Goal: Feedback & Contribution: Leave review/rating

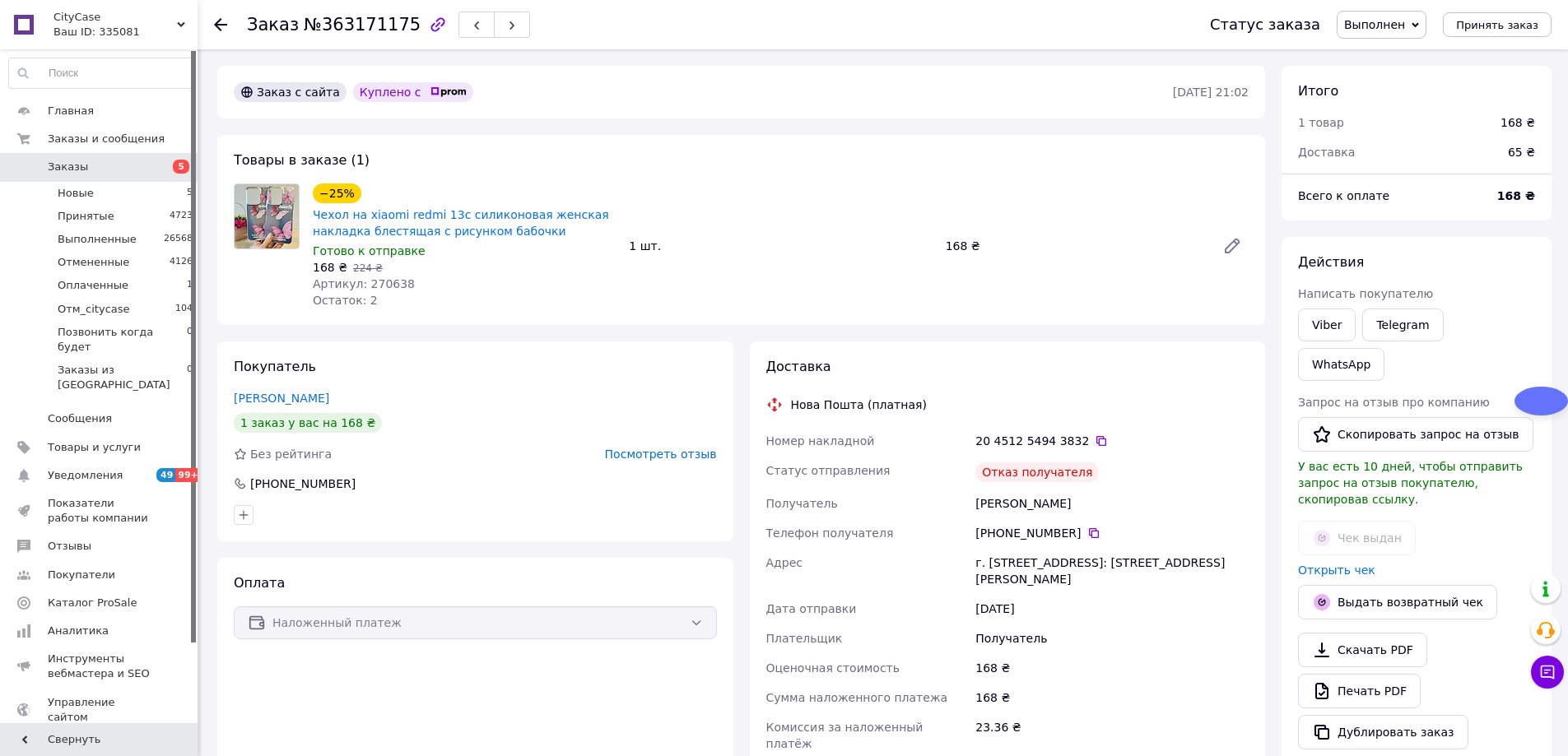
scroll to position [39, 0]
click at [689, 450] on span "Посмотреть отзыв" at bounding box center [661, 454] width 112 height 13
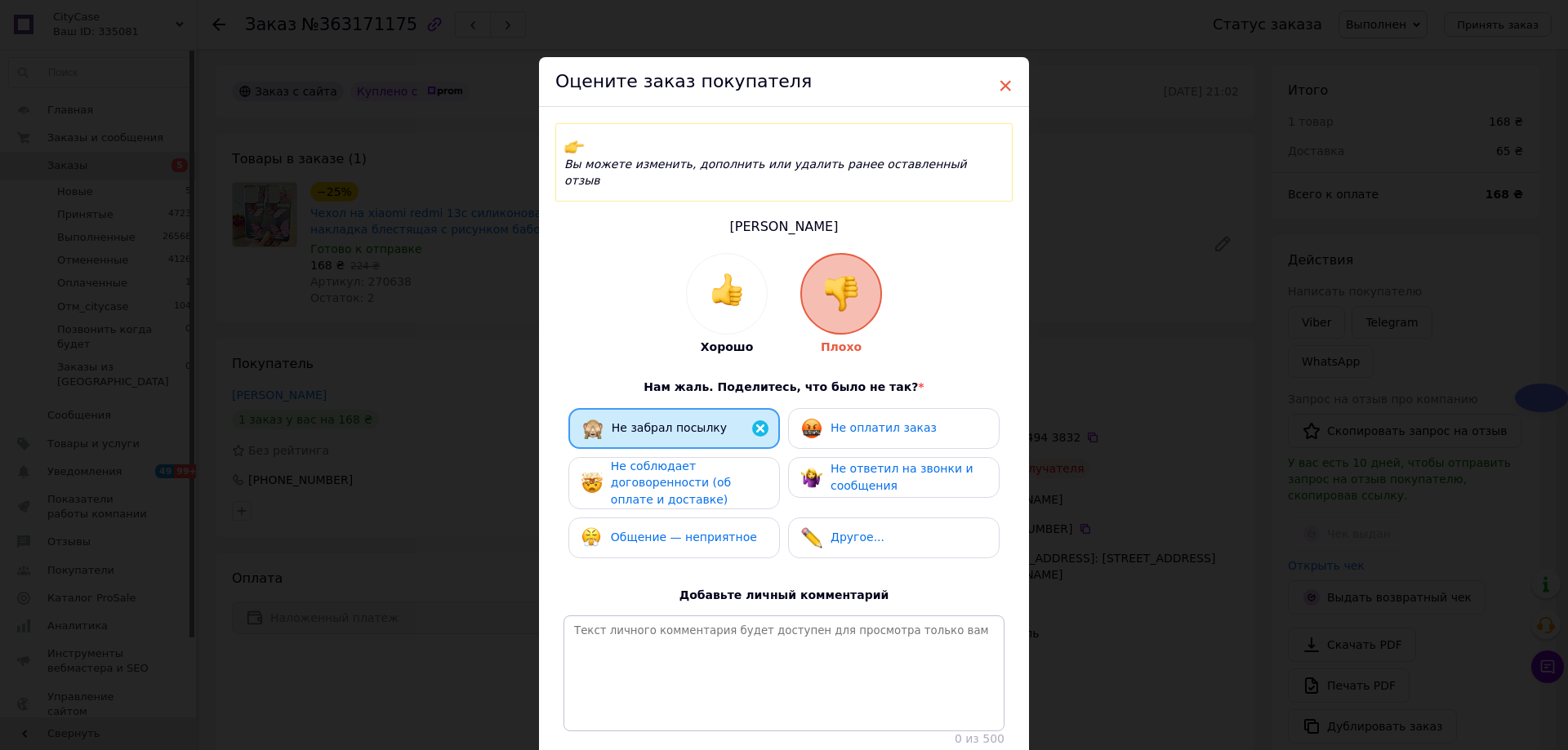
click at [1002, 84] on span "×" at bounding box center [1005, 85] width 14 height 28
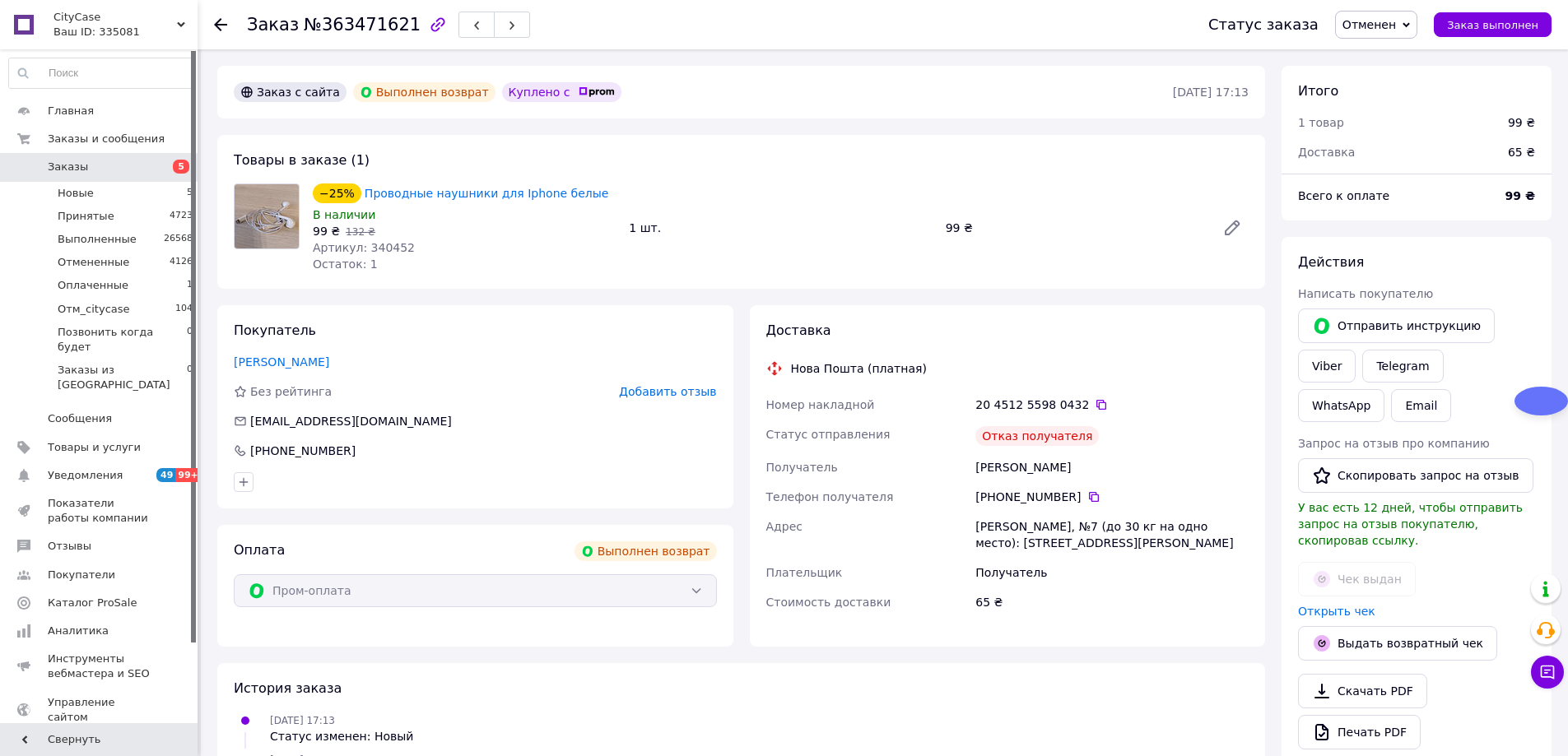
click at [683, 385] on span "Добавить отзыв" at bounding box center [667, 391] width 97 height 13
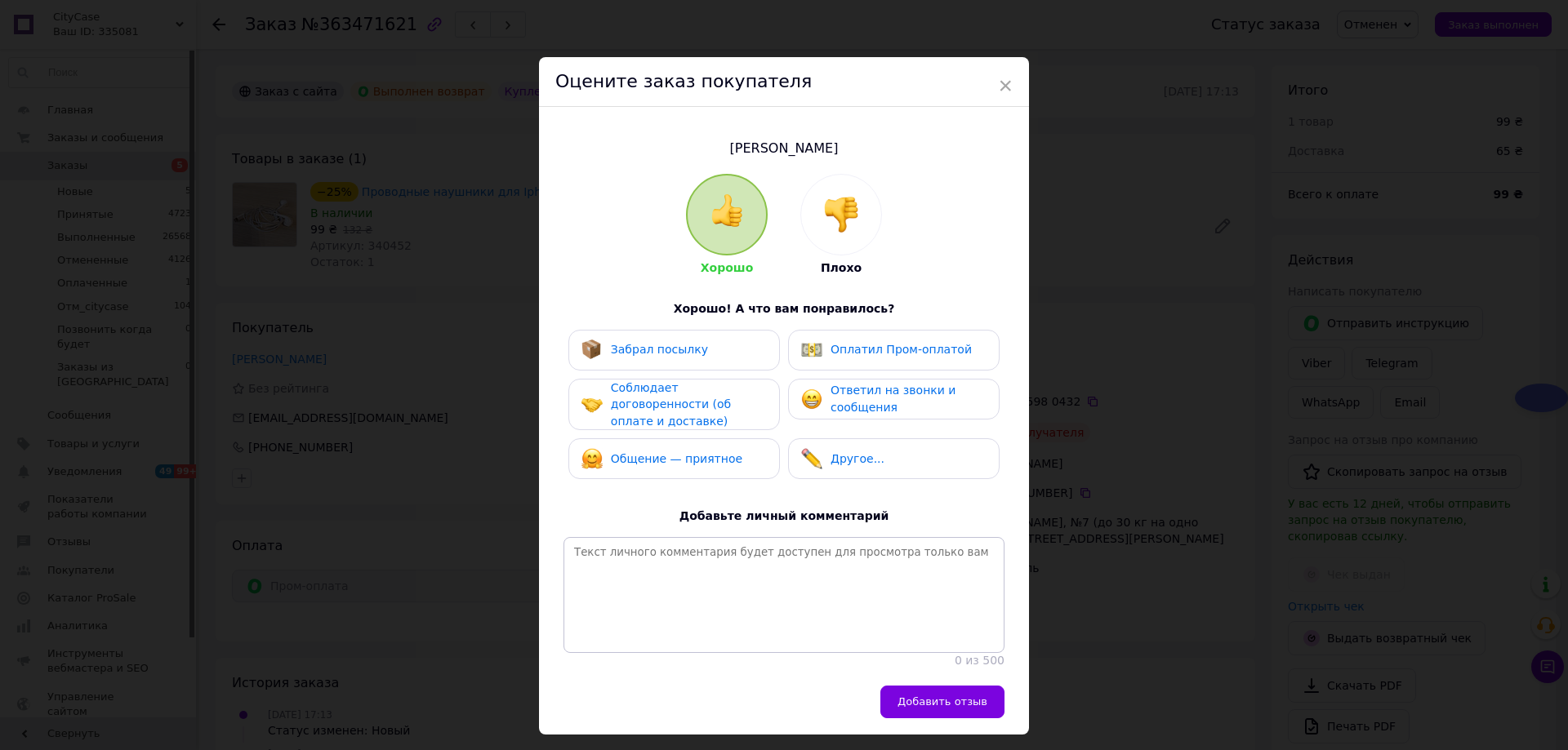
click at [841, 217] on img at bounding box center [841, 214] width 36 height 36
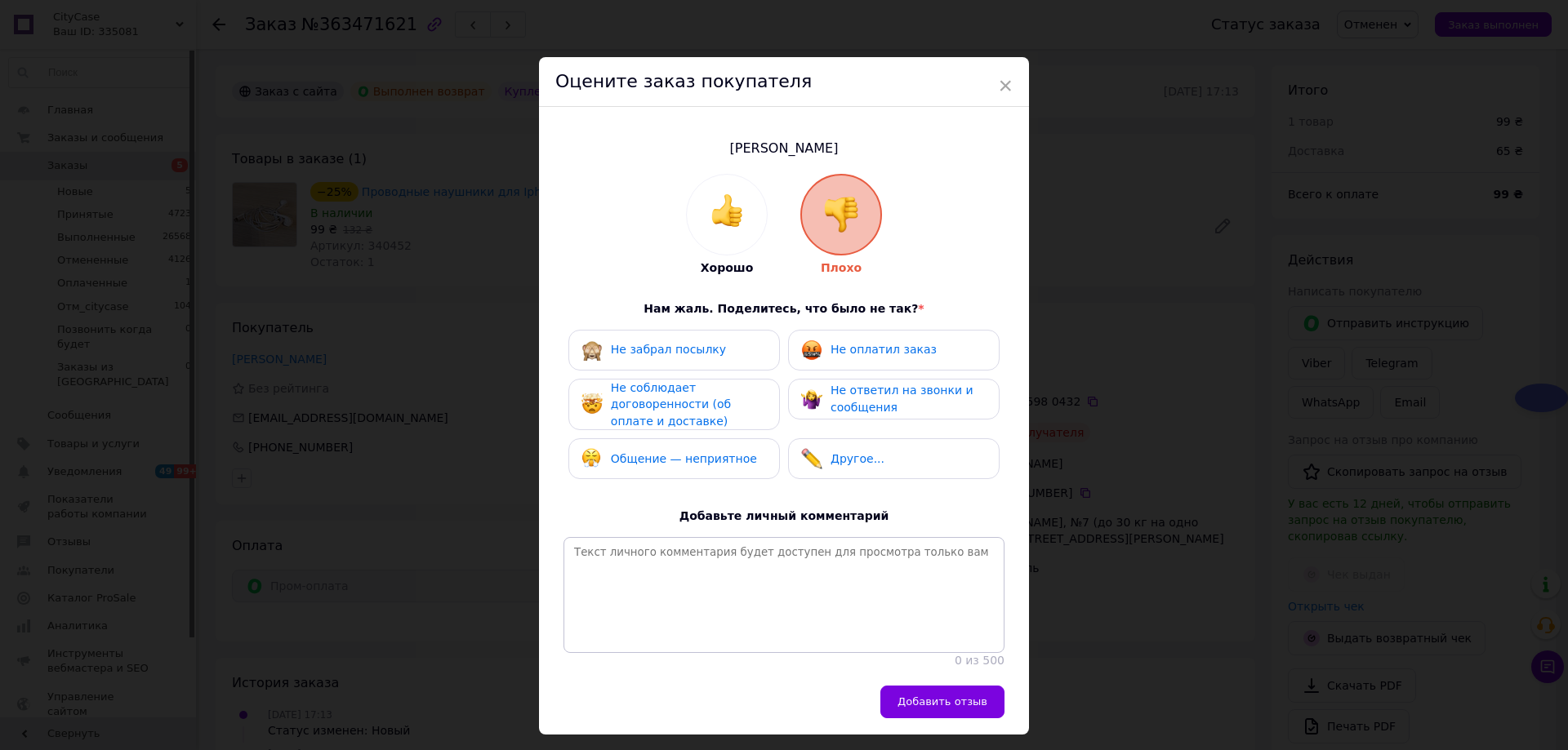
click at [701, 350] on span "Не забрал посылку" at bounding box center [668, 349] width 115 height 13
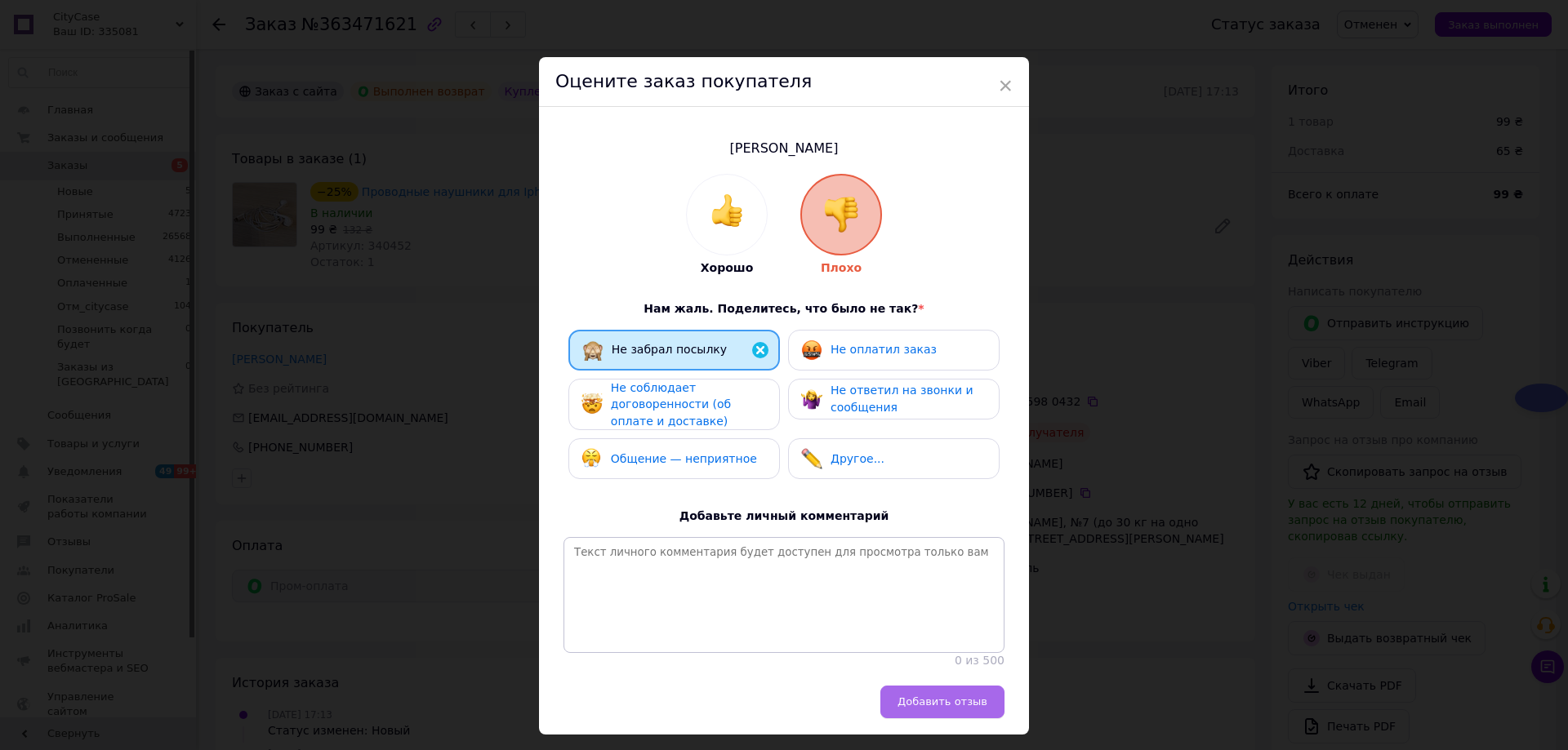
click at [971, 719] on button "Добавить отзыв" at bounding box center [942, 702] width 124 height 33
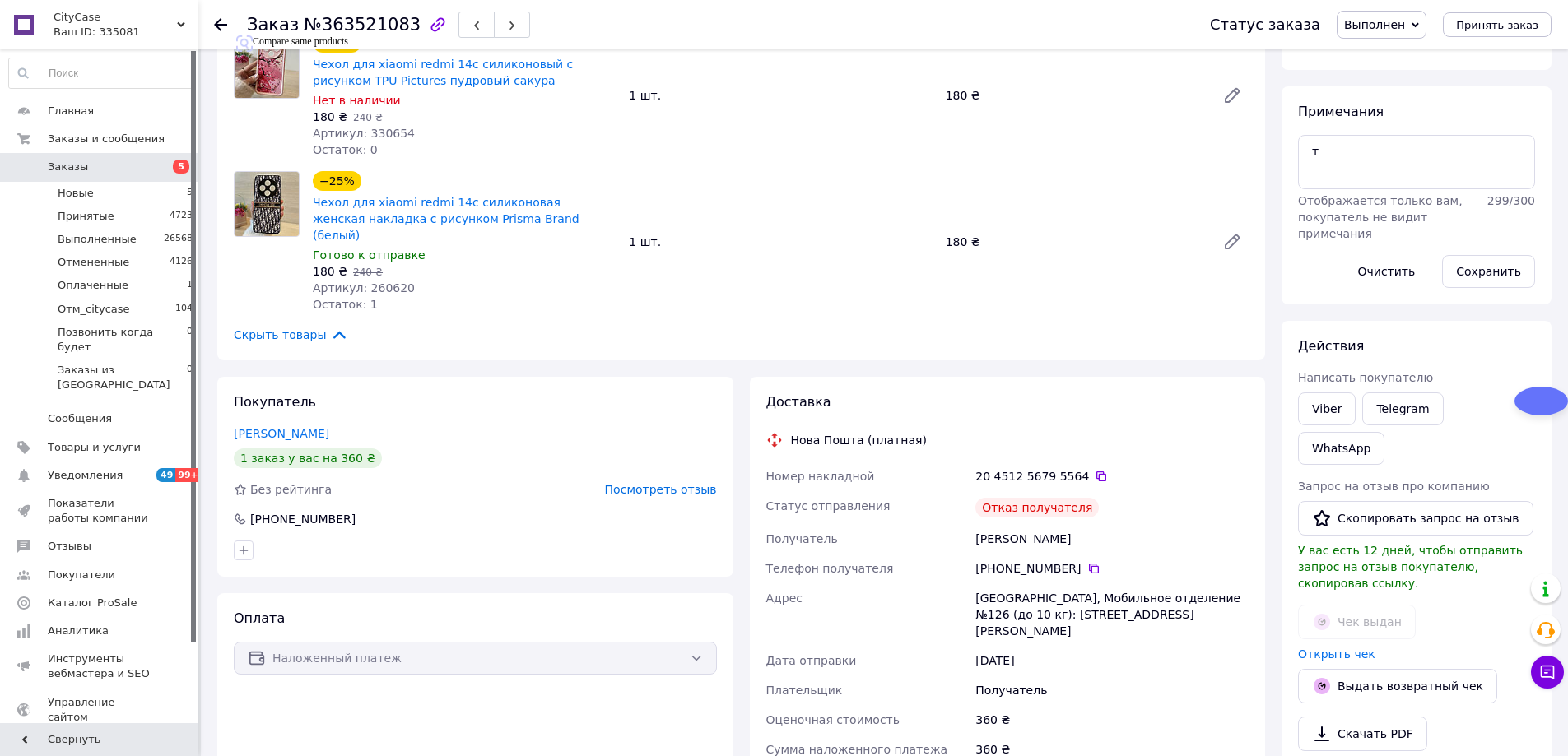
scroll to position [165, 0]
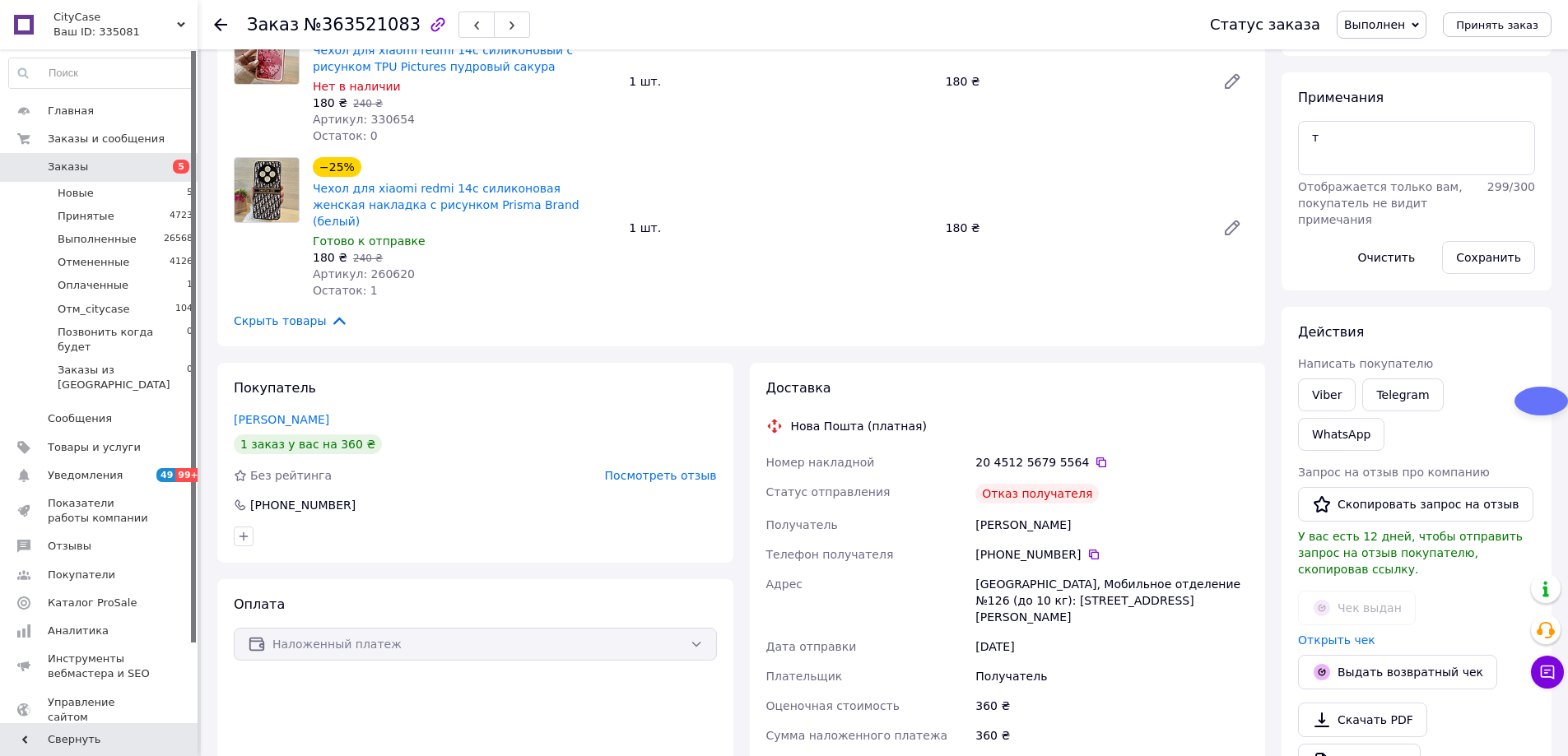
click at [682, 469] on span "Посмотреть отзыв" at bounding box center [661, 475] width 112 height 13
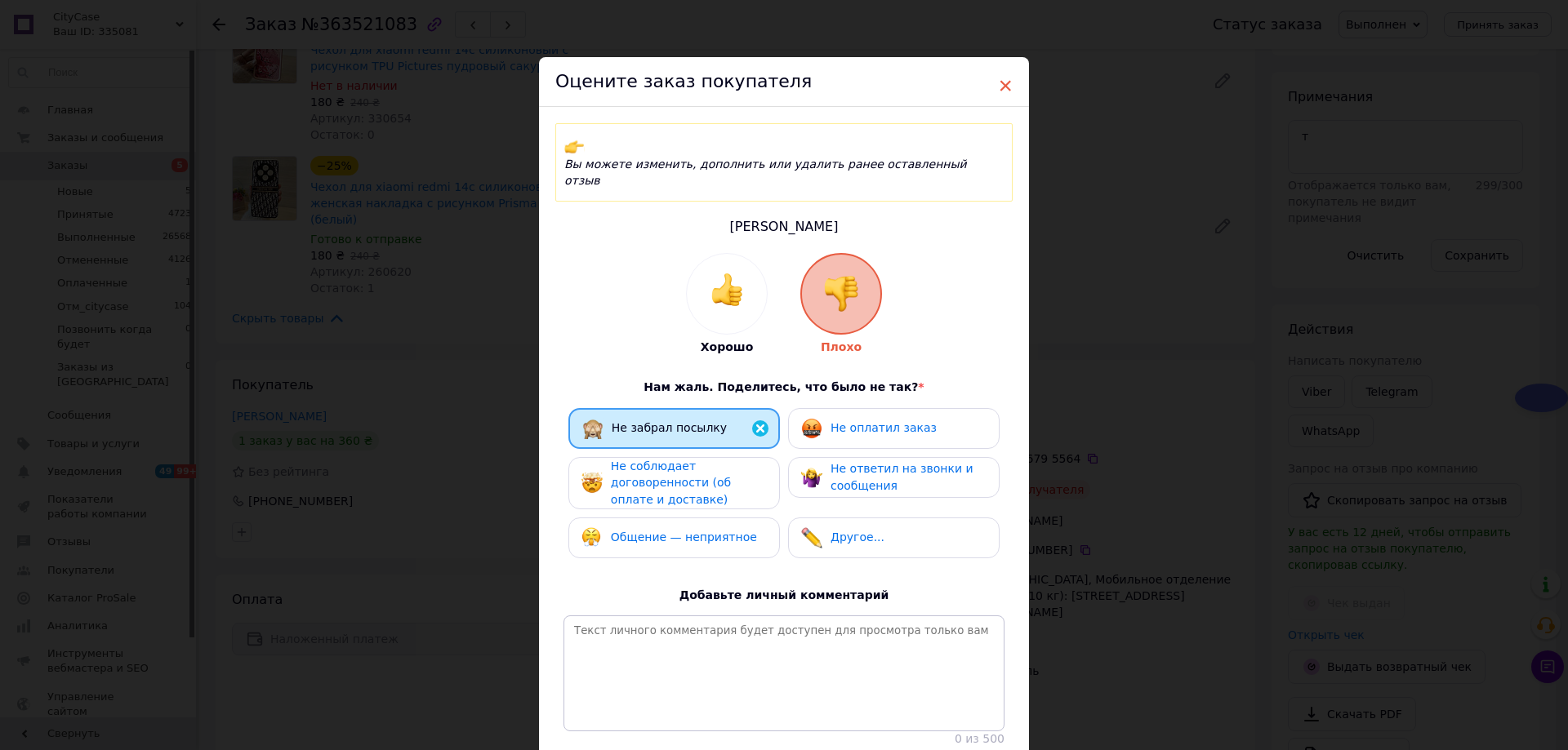
click at [1004, 87] on span "×" at bounding box center [1005, 85] width 14 height 28
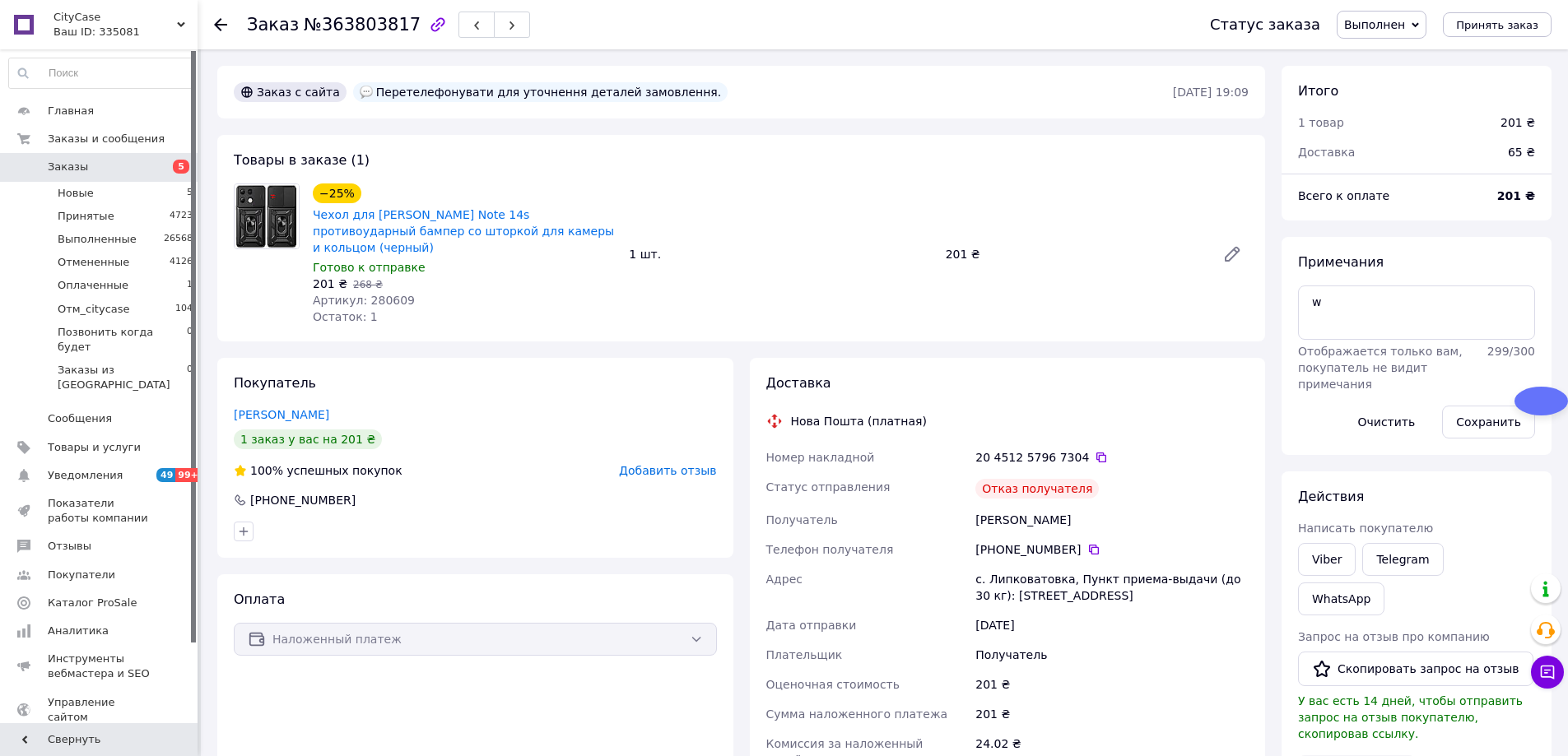
click at [691, 464] on span "Добавить отзыв" at bounding box center [667, 470] width 97 height 13
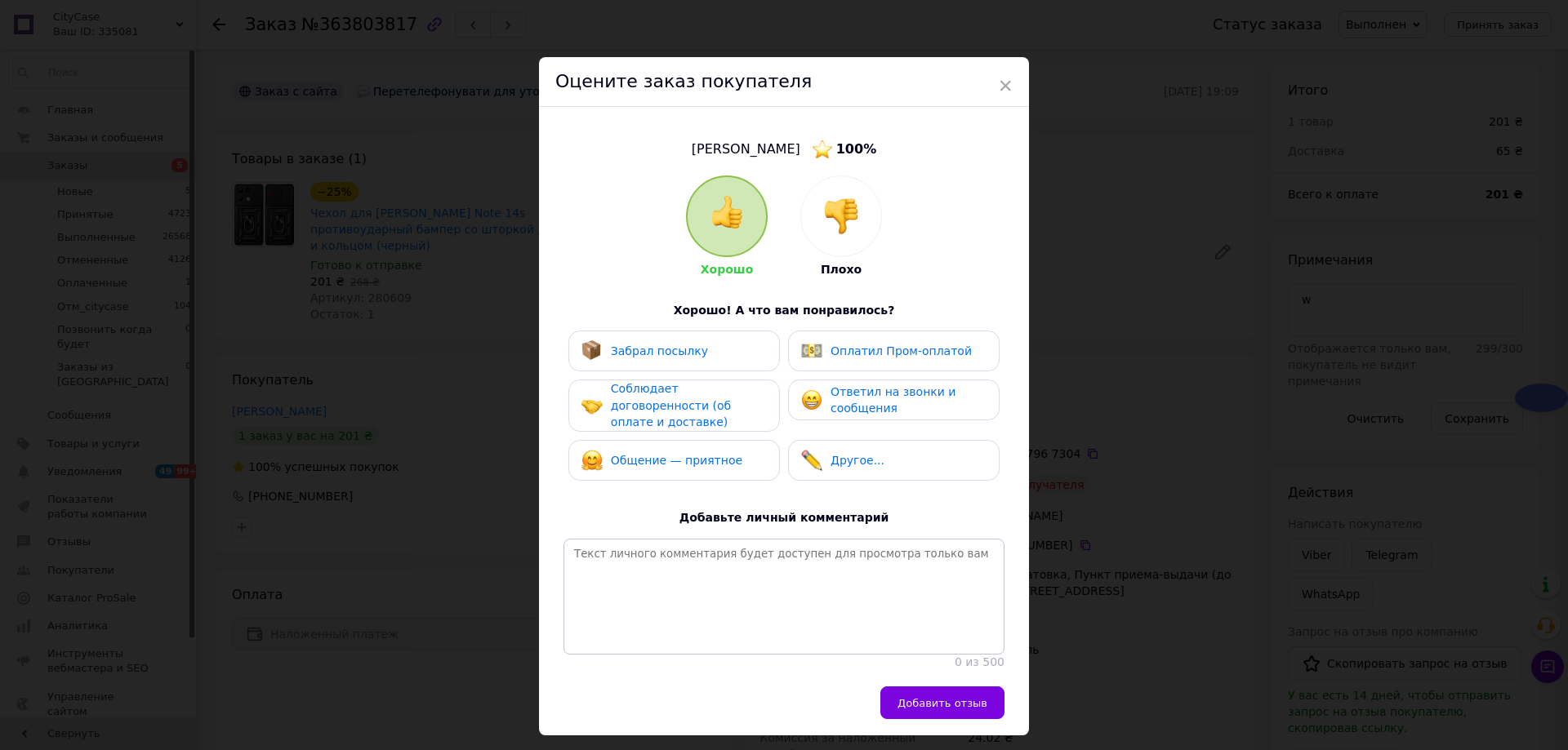
drag, startPoint x: 857, startPoint y: 212, endPoint x: 839, endPoint y: 229, distance: 24.8
click at [857, 214] on div at bounding box center [841, 216] width 80 height 80
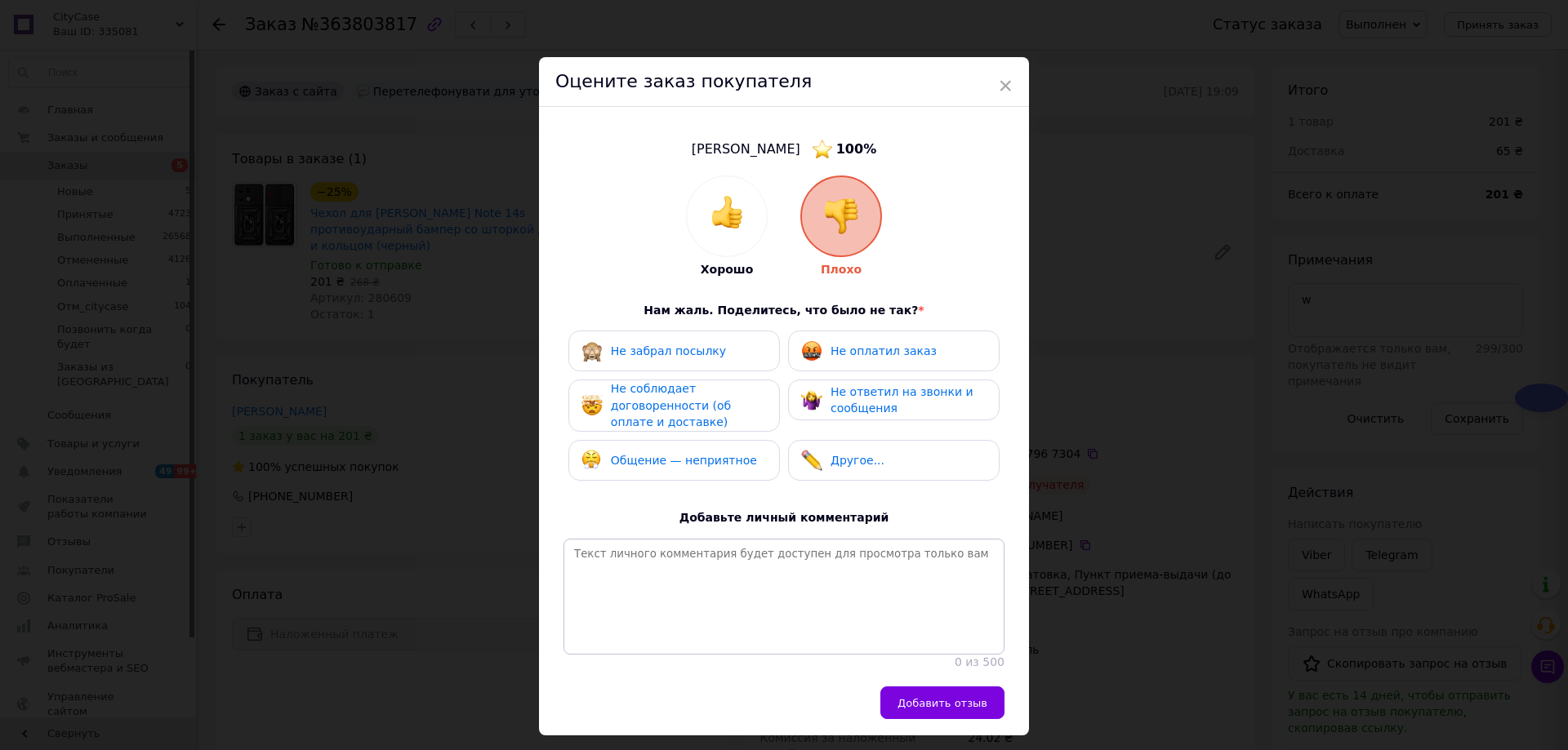
click at [680, 356] on span "Не забрал посылку" at bounding box center [668, 350] width 115 height 13
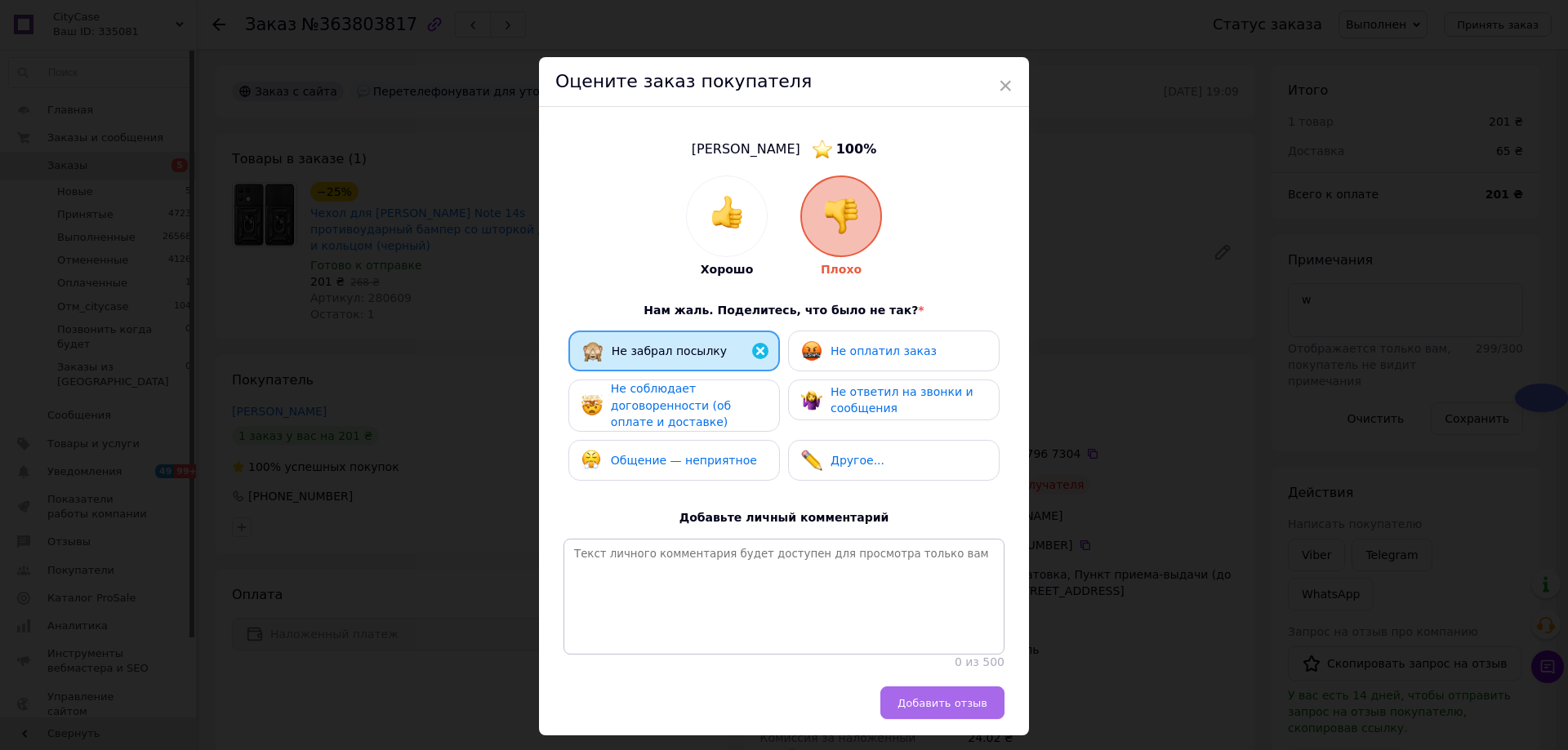
click at [980, 709] on span "Добавить отзыв" at bounding box center [942, 703] width 90 height 12
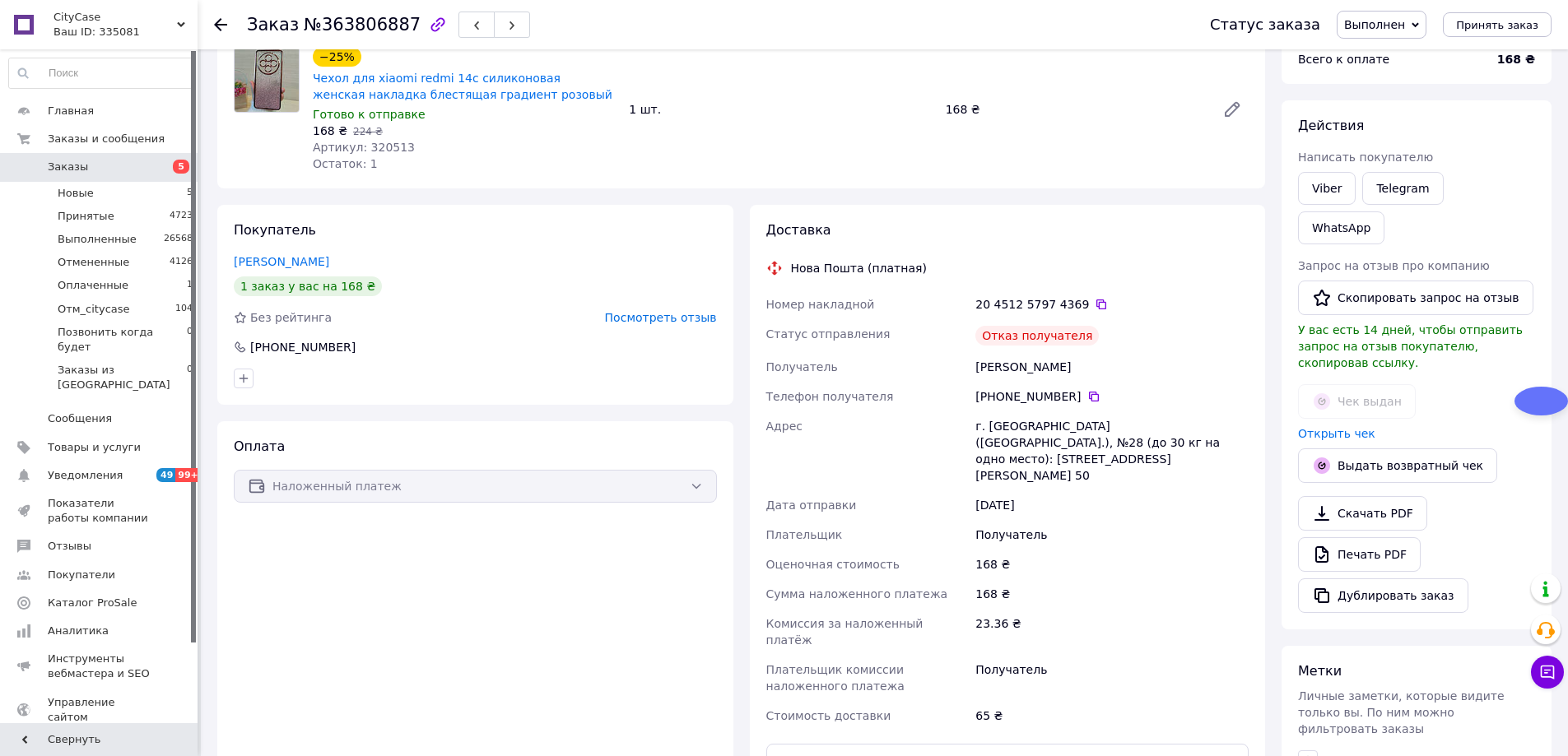
scroll to position [165, 0]
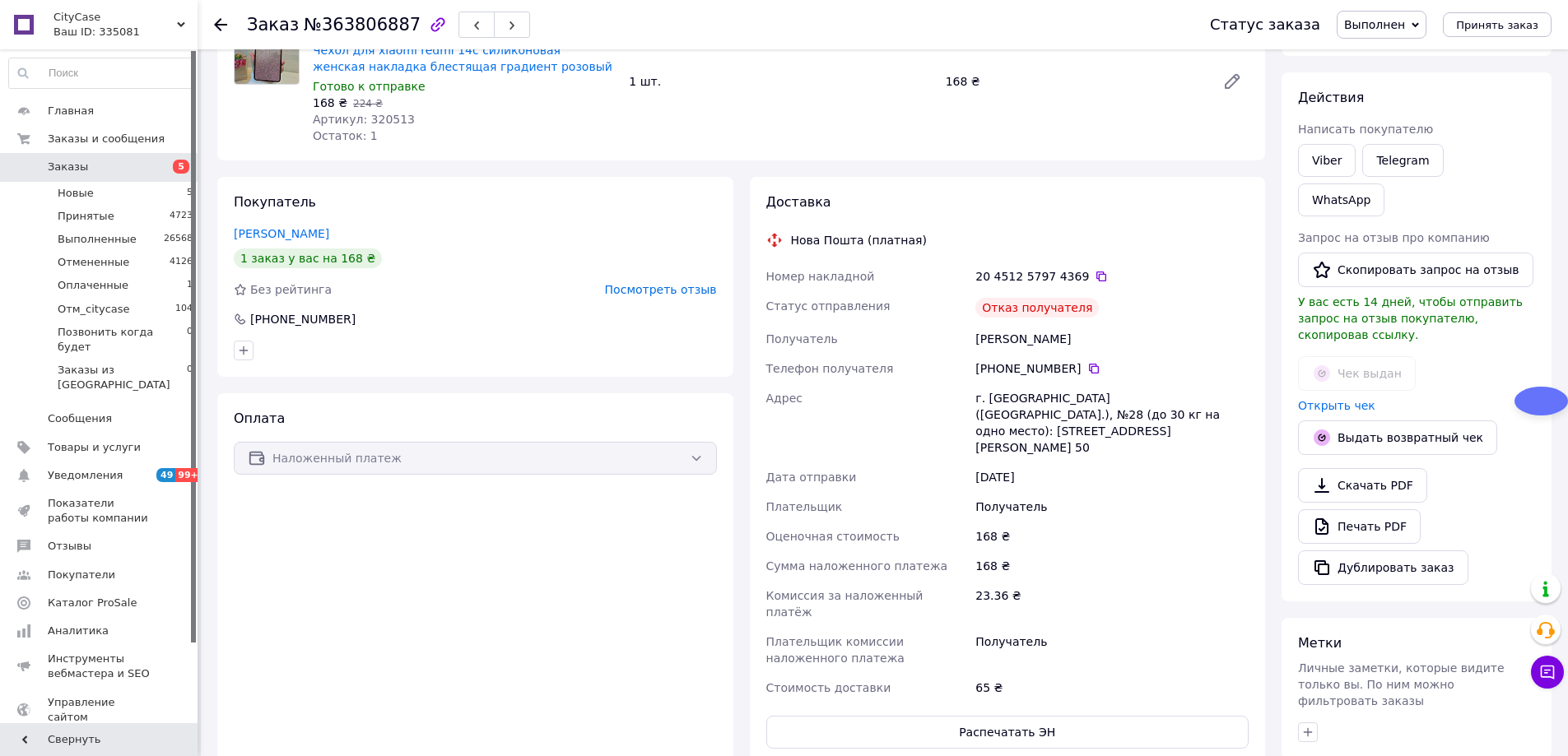
click at [675, 292] on span "Посмотреть отзыв" at bounding box center [661, 289] width 112 height 13
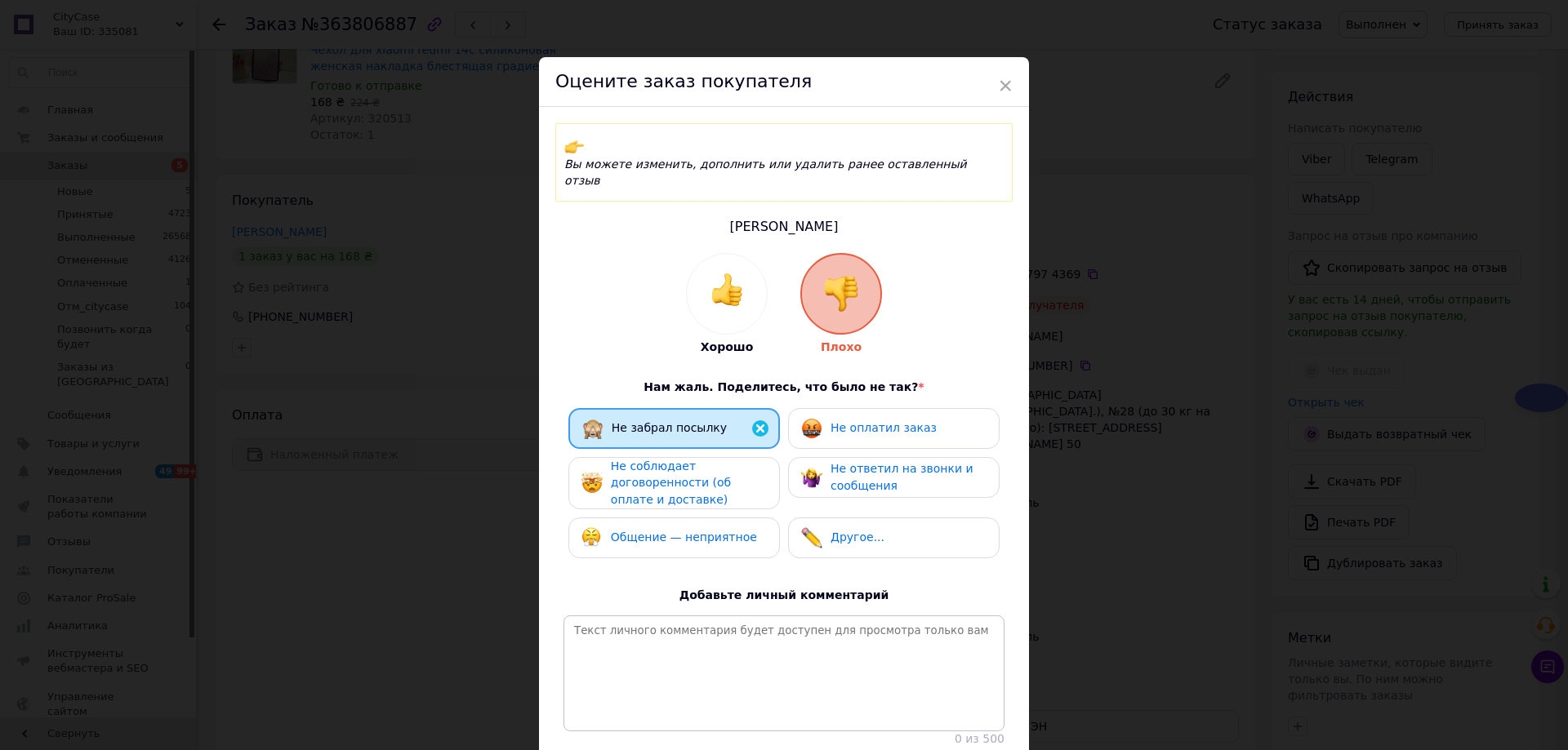
click at [1002, 80] on span "×" at bounding box center [1005, 85] width 14 height 28
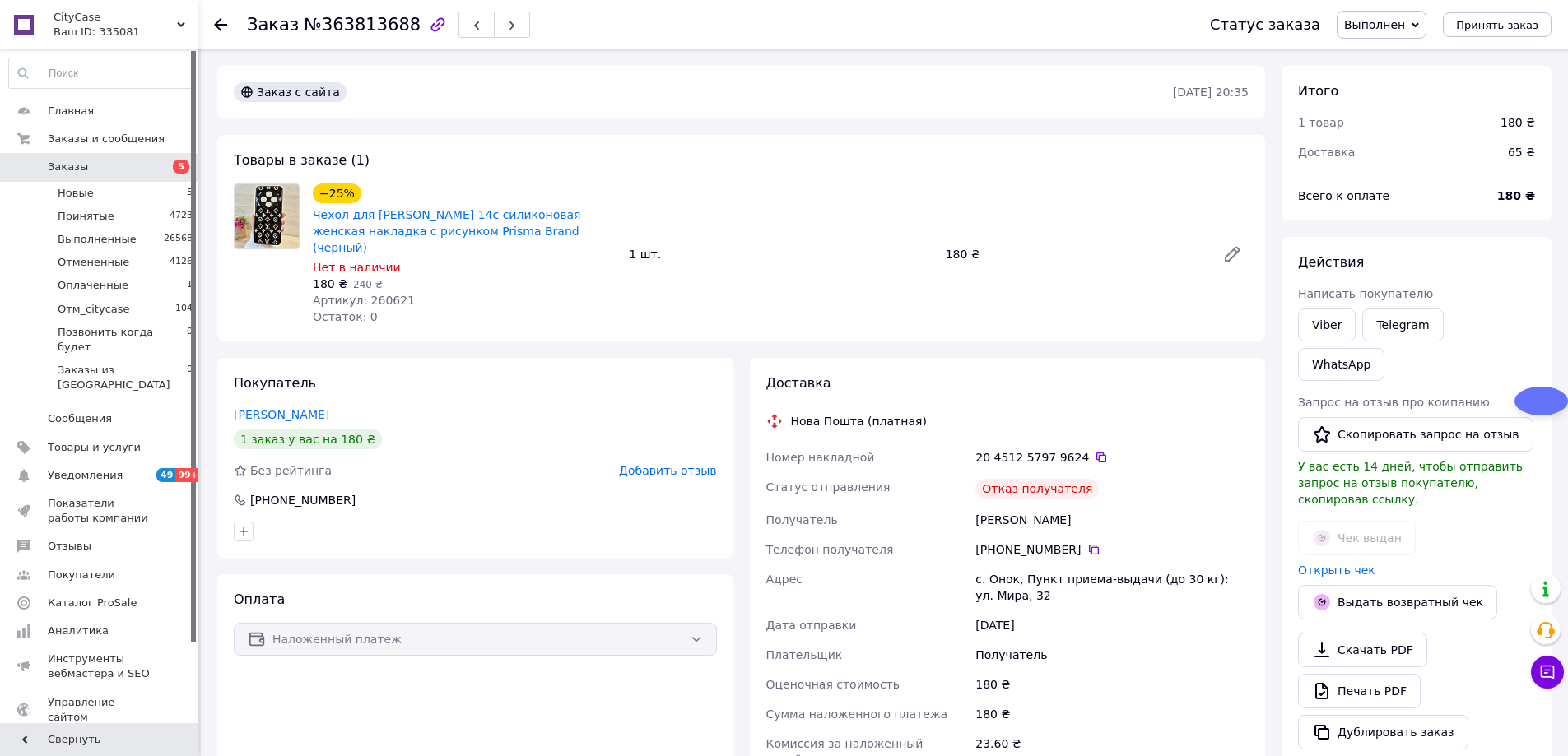
click at [662, 464] on span "Добавить отзыв" at bounding box center [667, 470] width 97 height 13
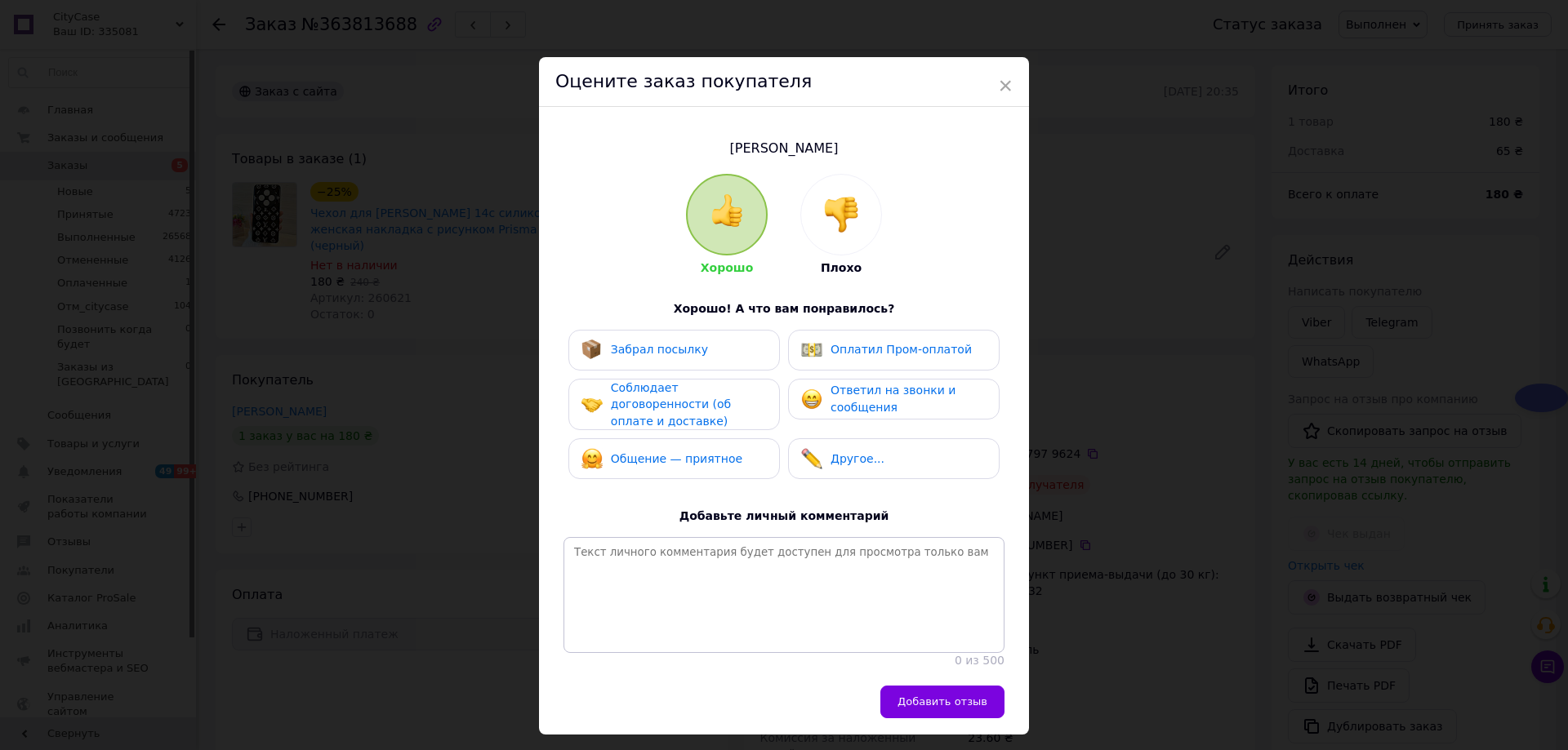
click at [864, 218] on div at bounding box center [841, 214] width 80 height 80
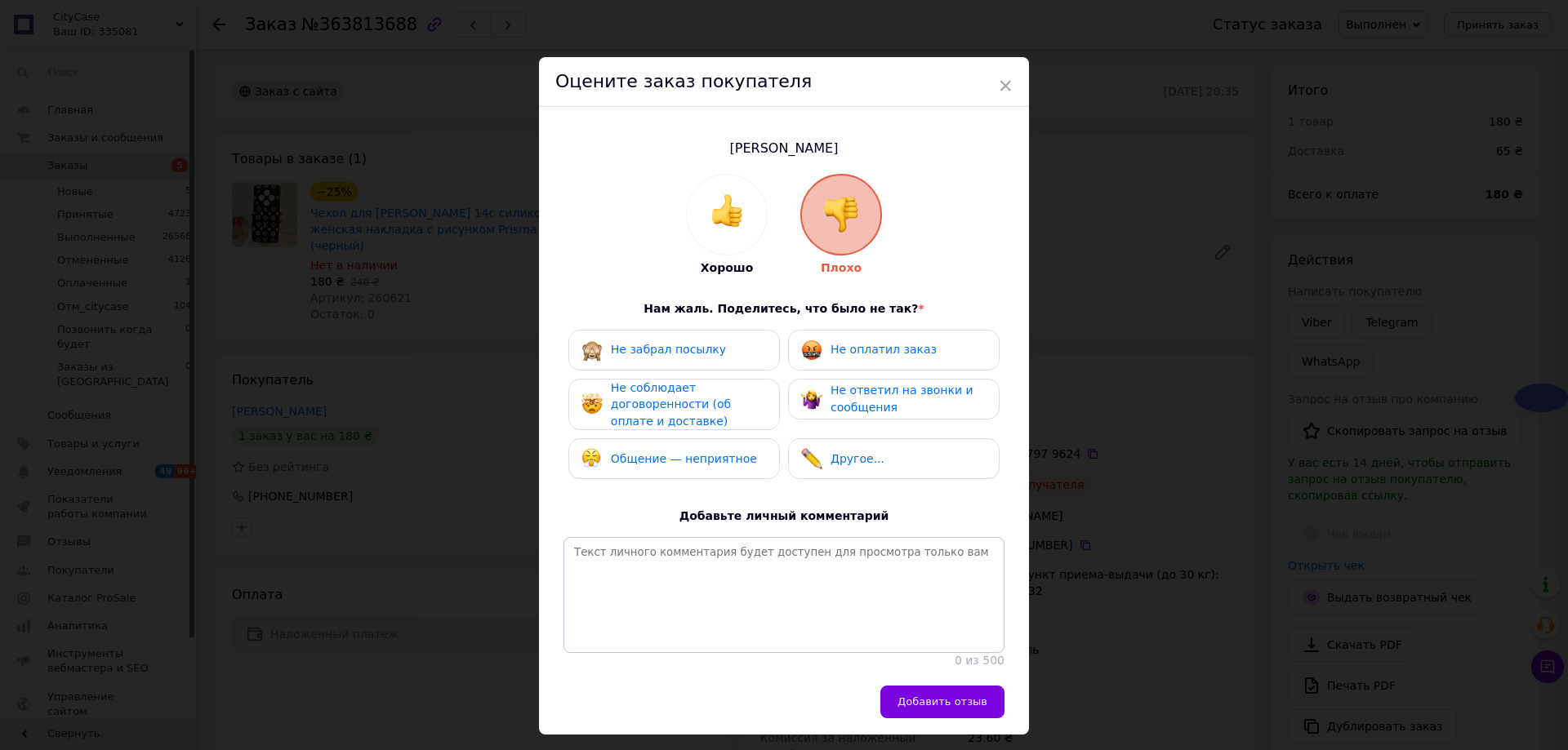
click at [734, 358] on div "Не забрал посылку" at bounding box center [674, 350] width 185 height 21
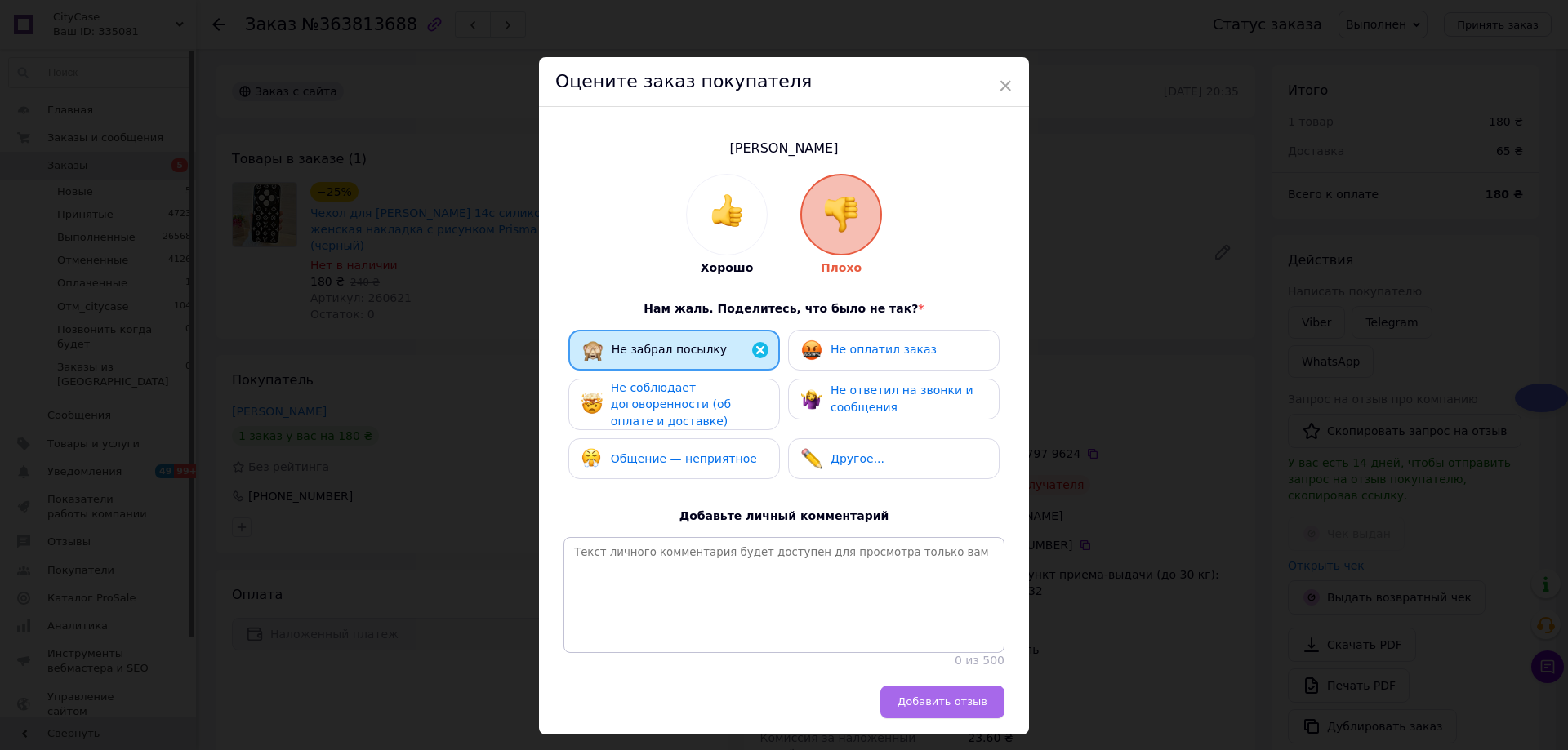
click at [980, 708] on span "Добавить отзыв" at bounding box center [942, 702] width 90 height 12
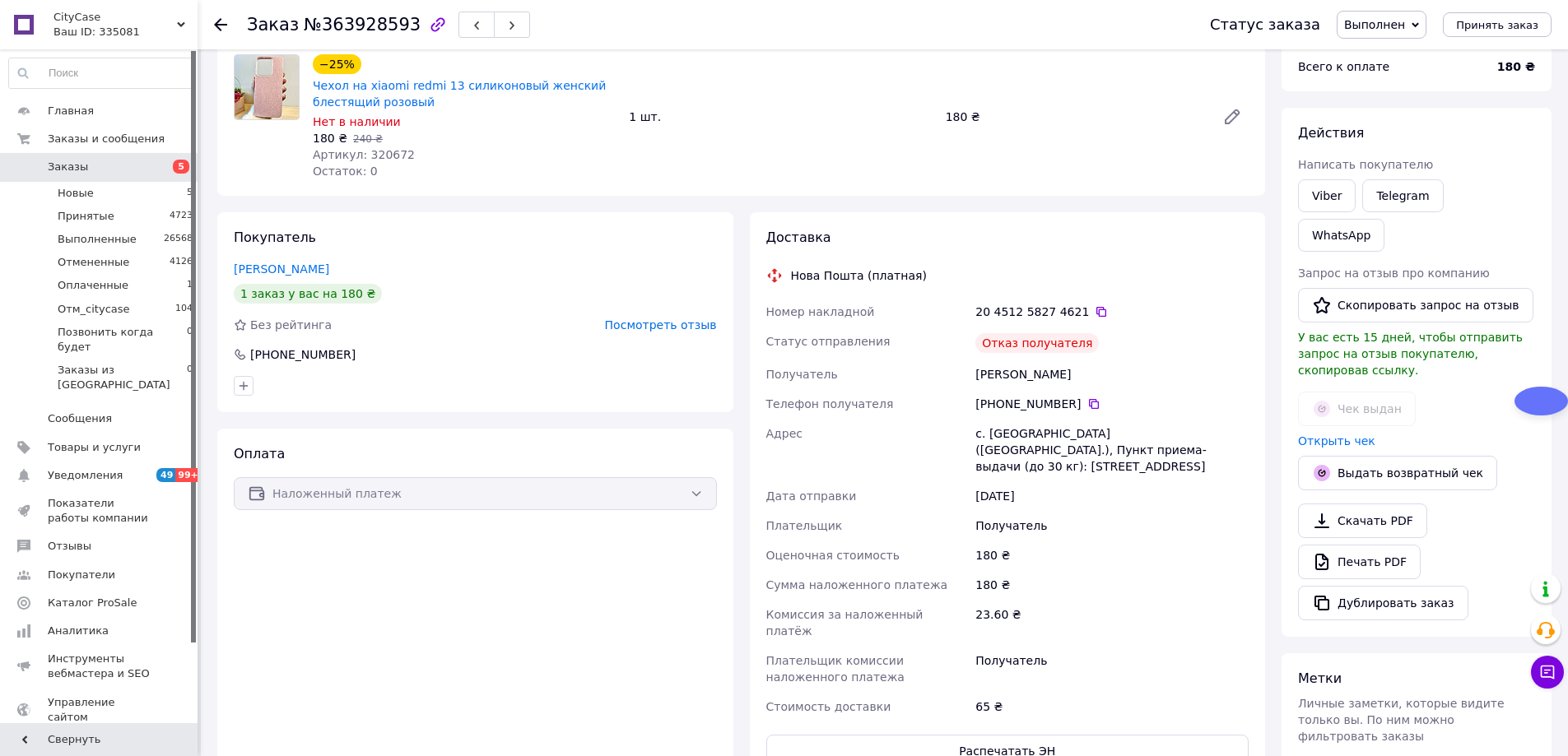
scroll to position [109, 0]
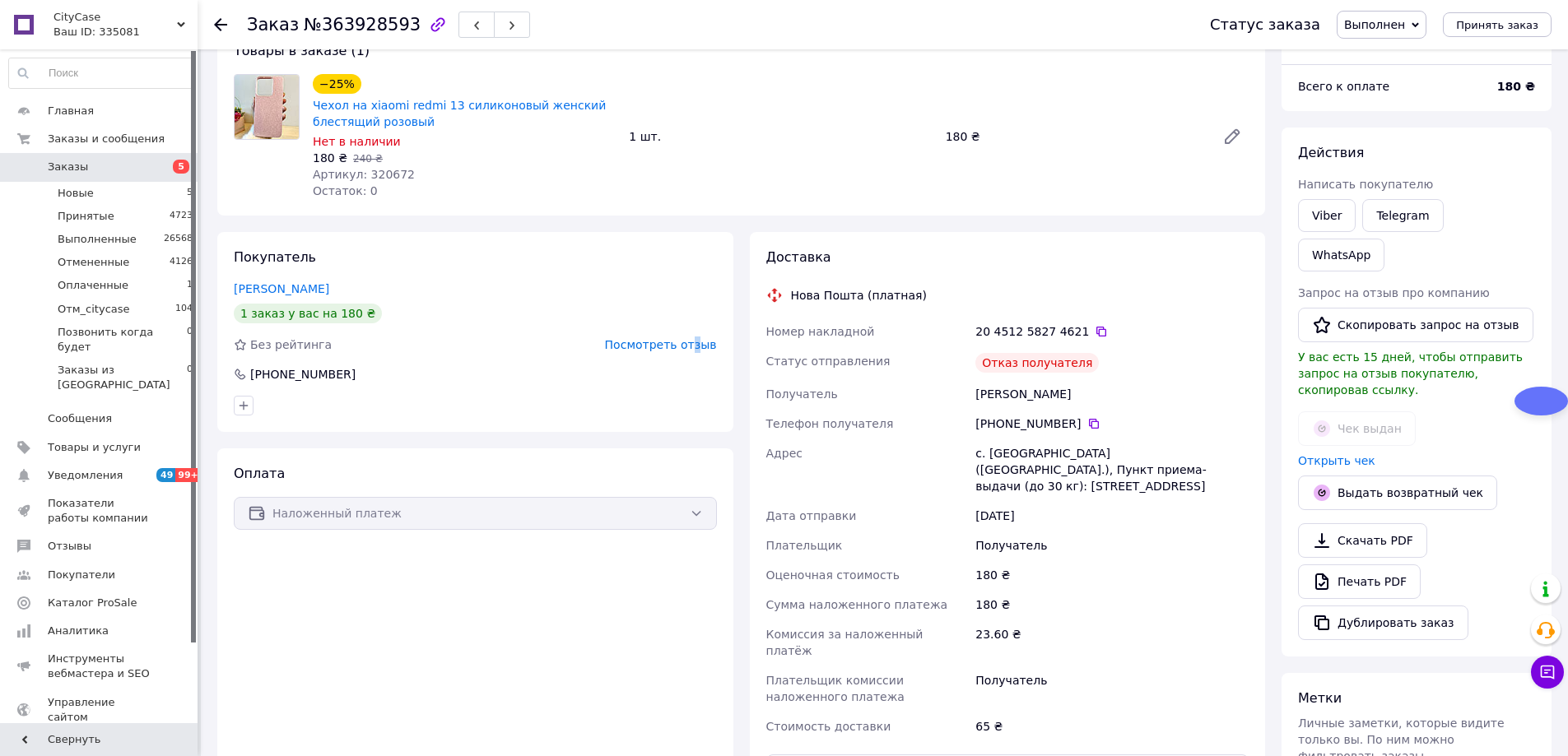
click at [702, 338] on span "Посмотреть отзыв" at bounding box center [661, 344] width 112 height 13
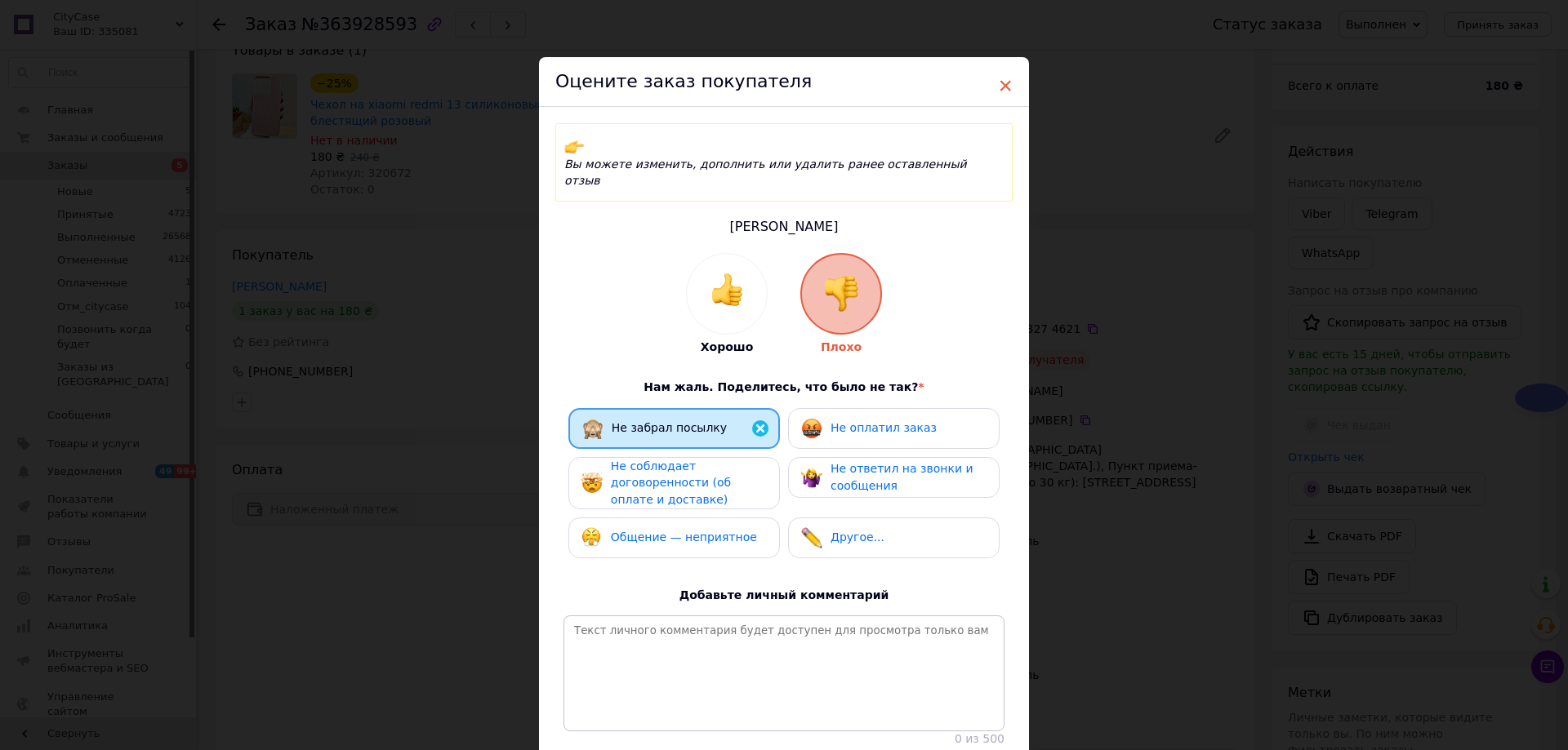
click at [1006, 81] on span "×" at bounding box center [1005, 85] width 14 height 28
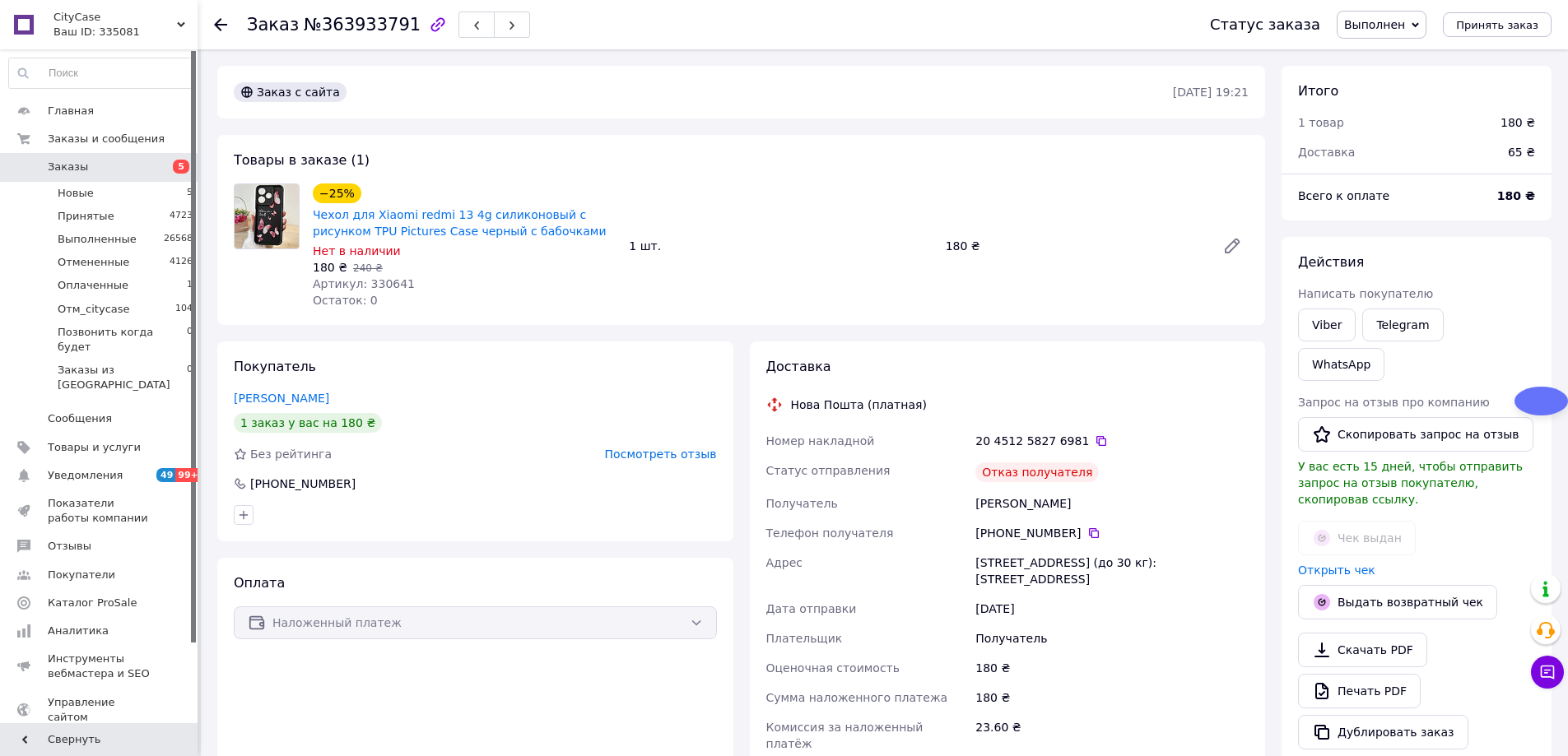
click at [679, 451] on span "Посмотреть отзыв" at bounding box center [661, 454] width 112 height 13
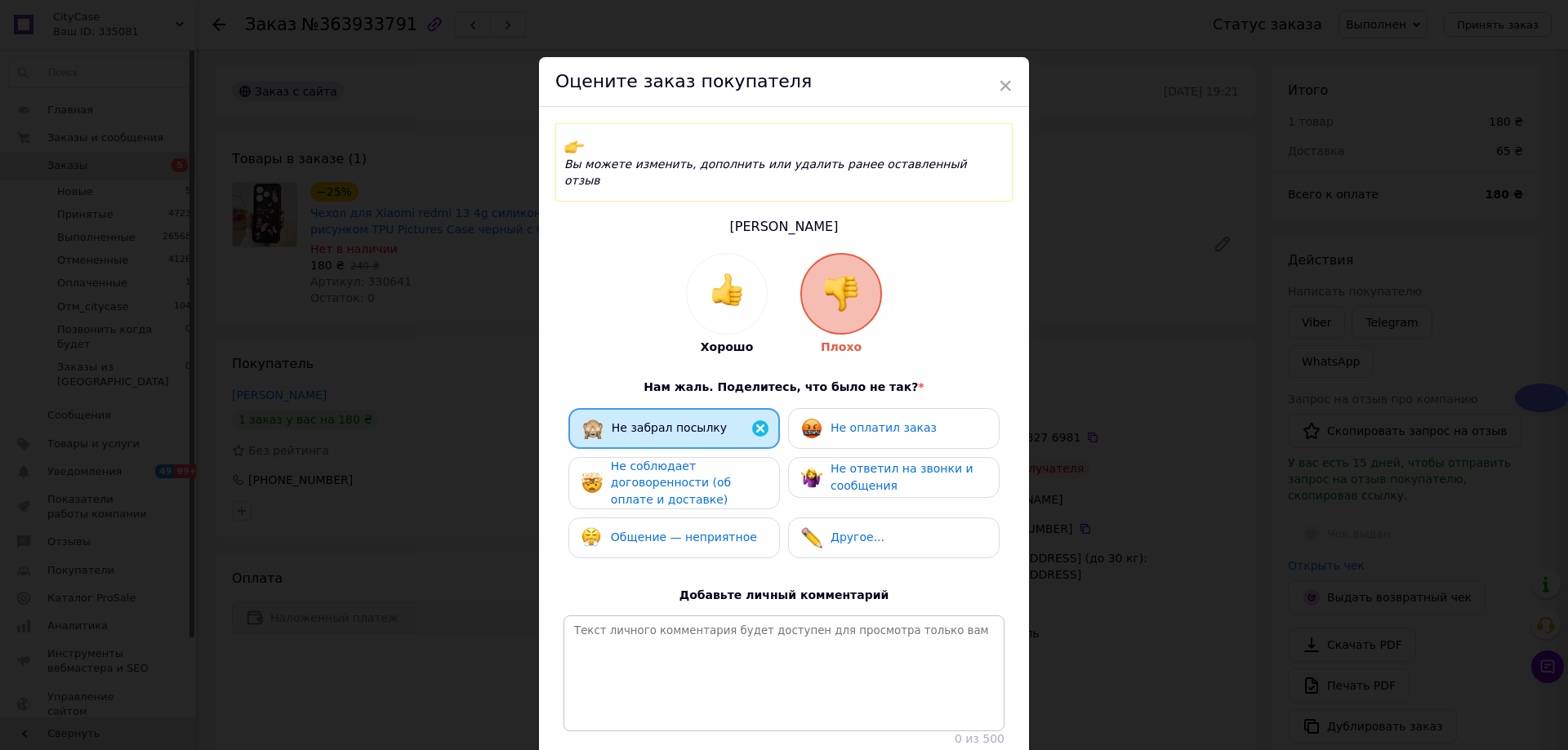
click at [975, 75] on div "Оцените заказ покупателя" at bounding box center [784, 82] width 490 height 50
click at [1009, 80] on span "×" at bounding box center [1005, 85] width 14 height 28
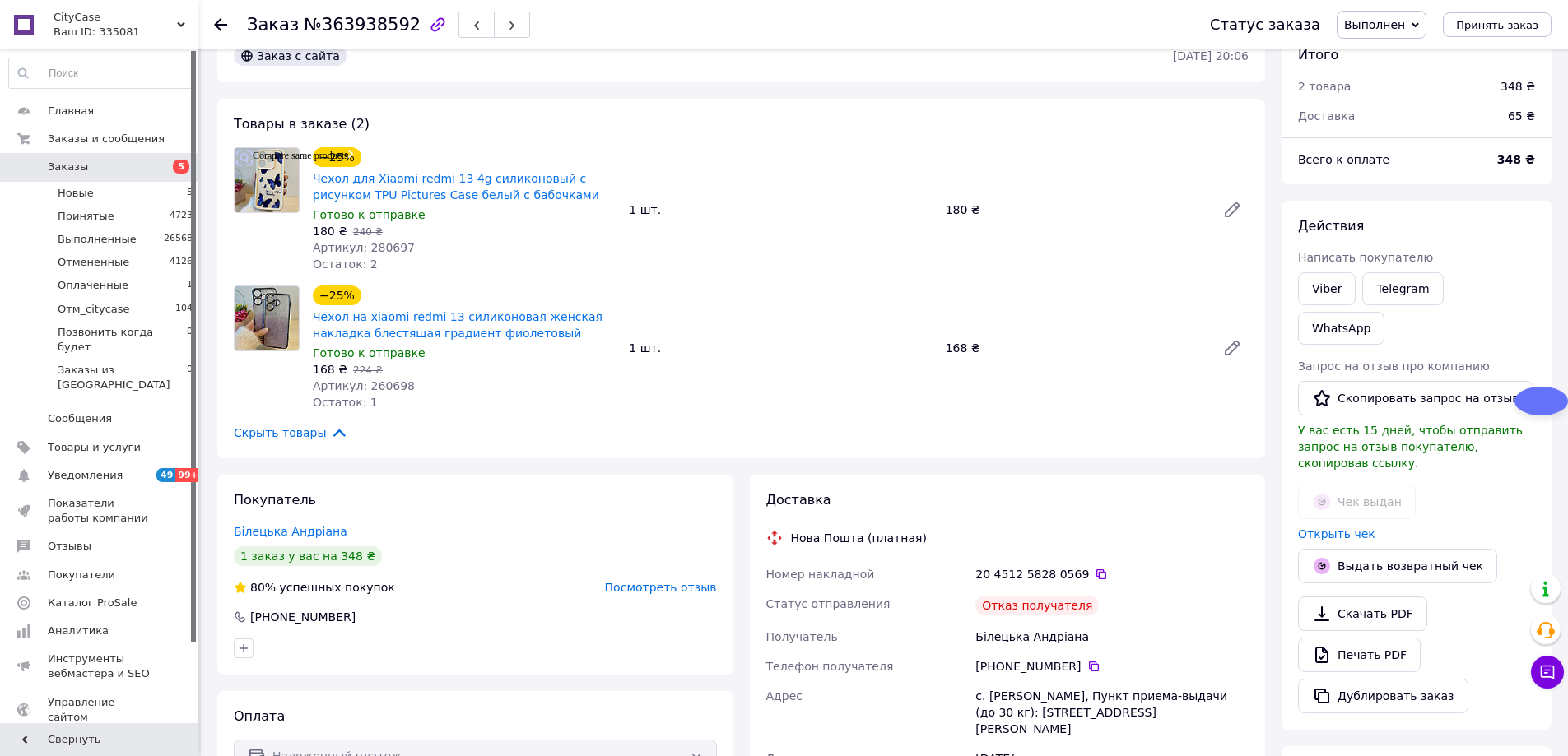
scroll to position [55, 0]
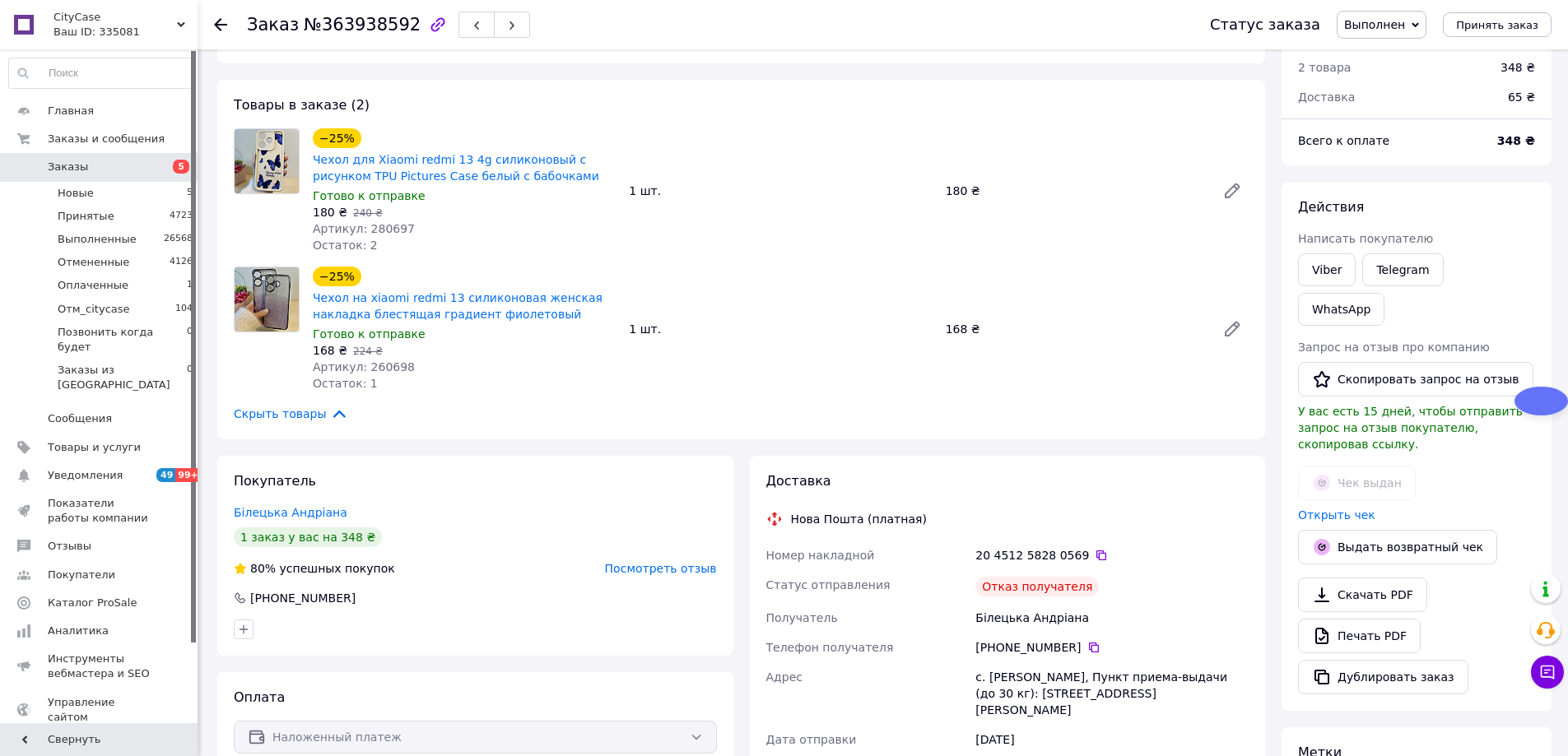
click at [683, 569] on span "Посмотреть отзыв" at bounding box center [661, 568] width 112 height 13
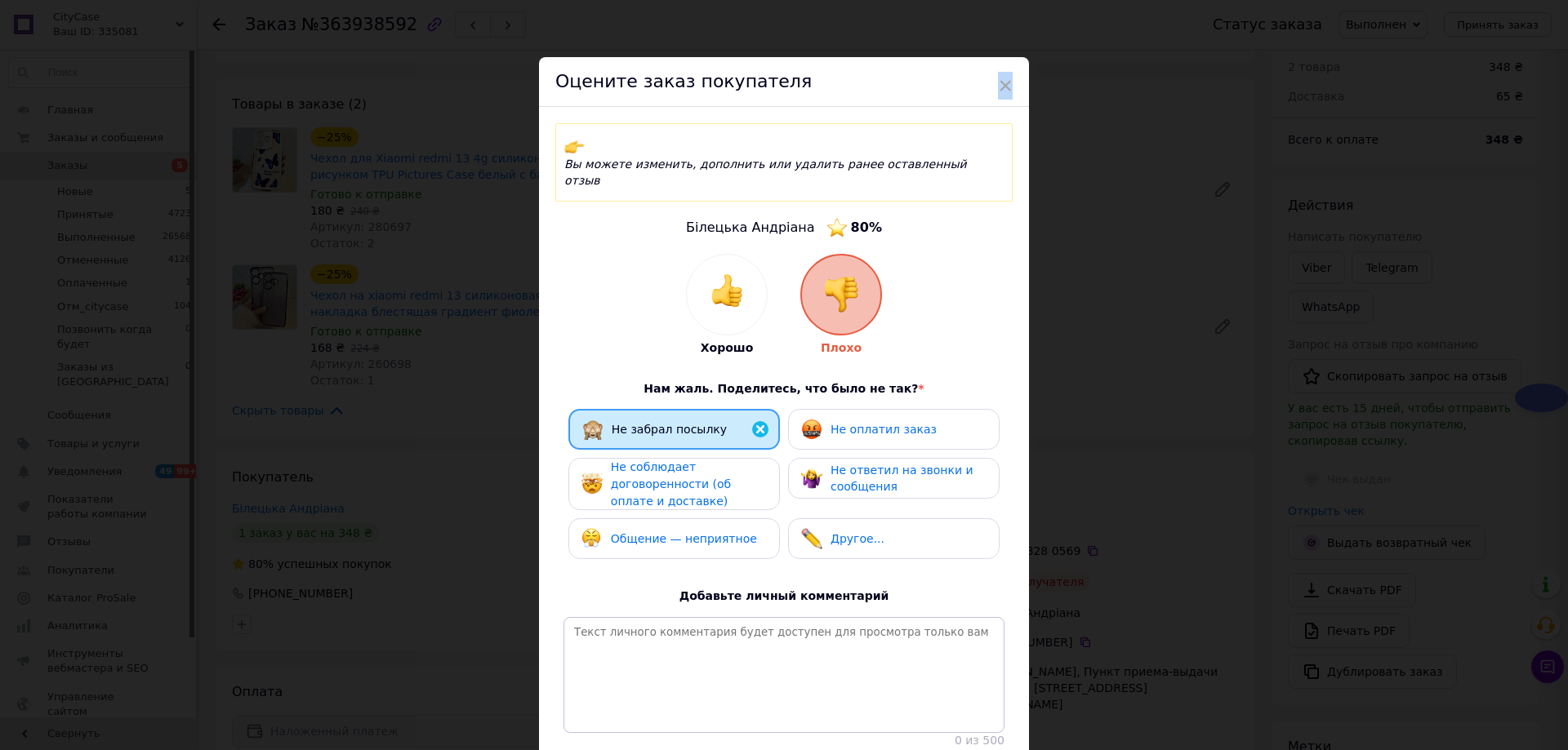
click at [1004, 86] on span "×" at bounding box center [1005, 85] width 14 height 28
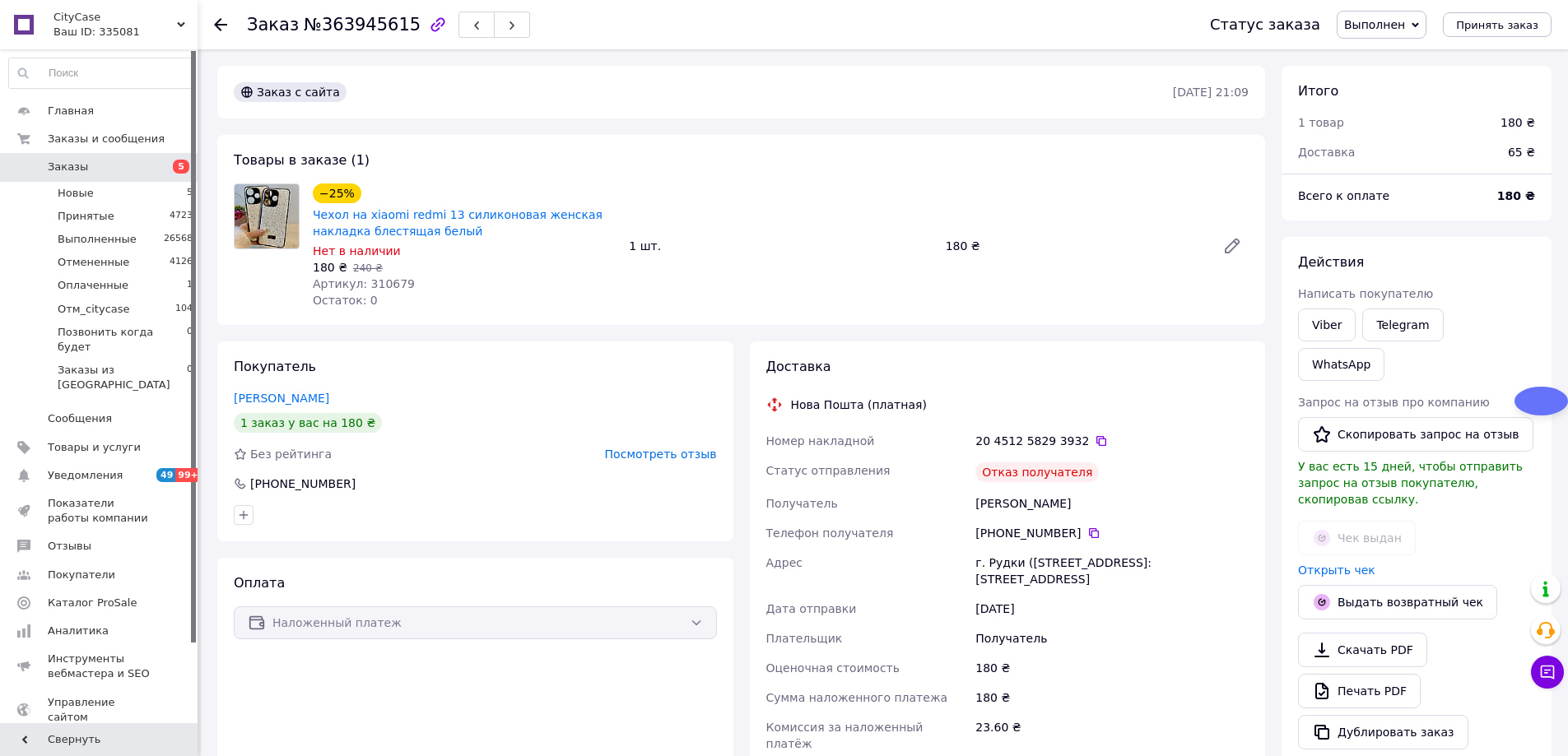
click at [677, 451] on span "Посмотреть отзыв" at bounding box center [661, 454] width 112 height 13
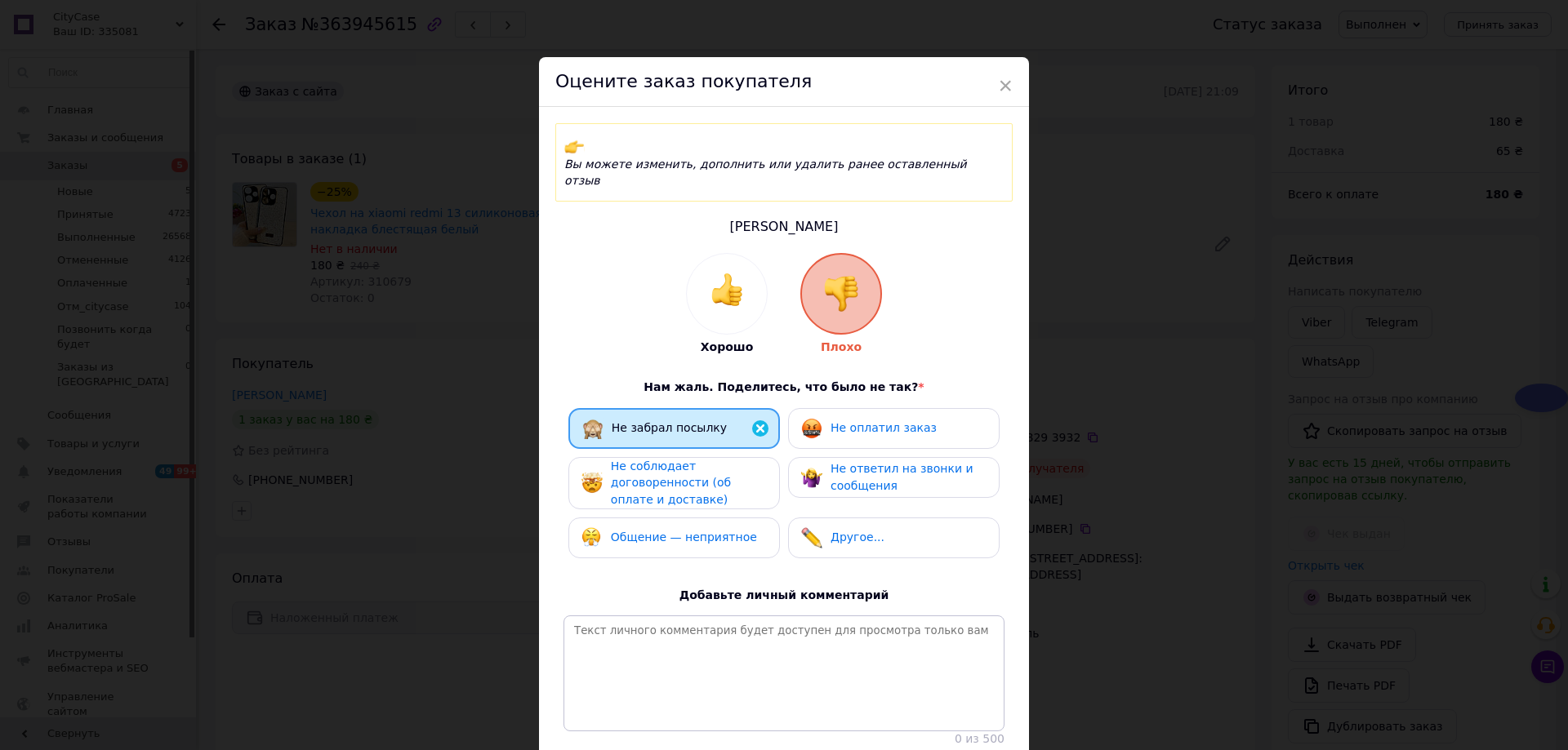
click at [998, 79] on span "×" at bounding box center [1005, 85] width 14 height 28
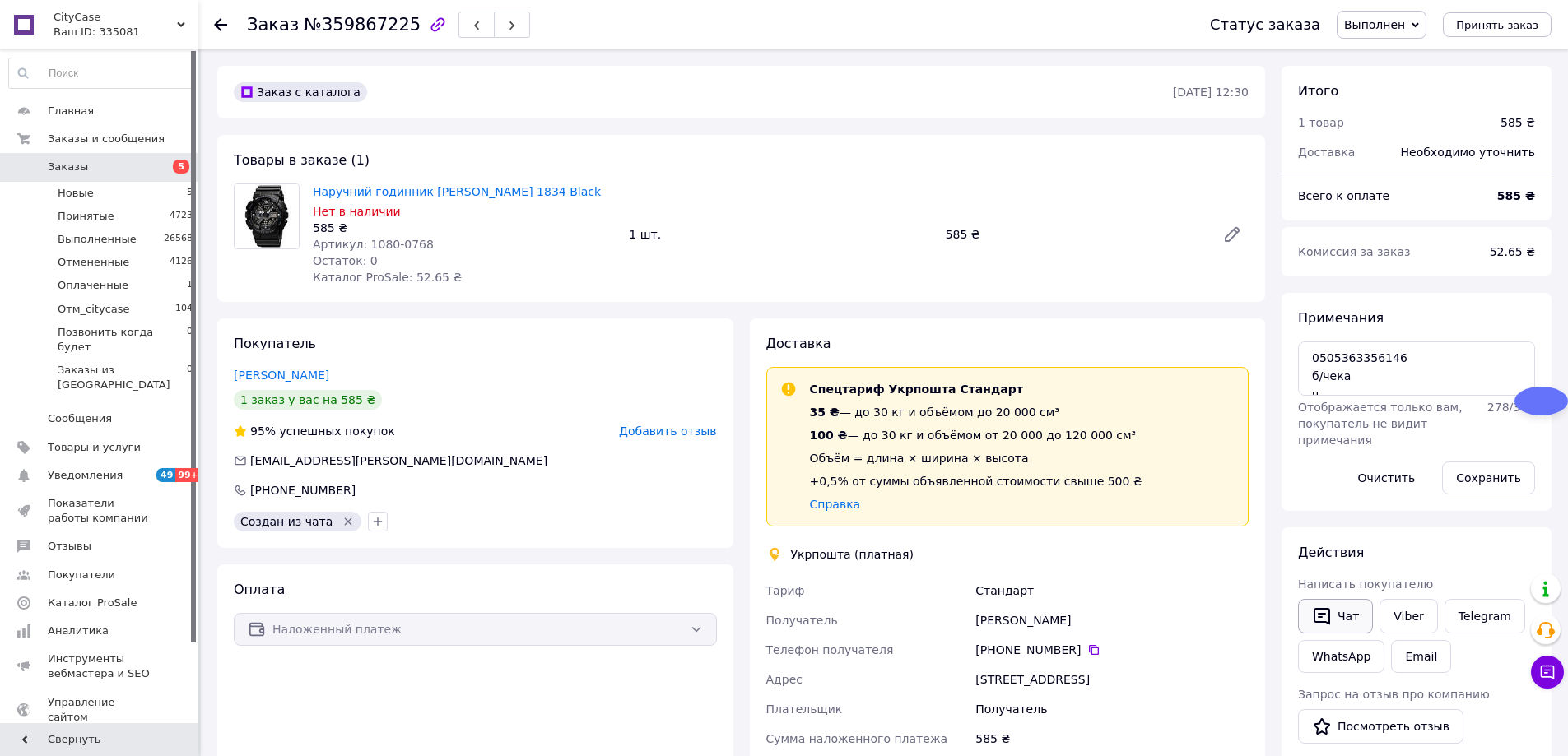
click at [1333, 615] on button "Чат" at bounding box center [1336, 616] width 75 height 35
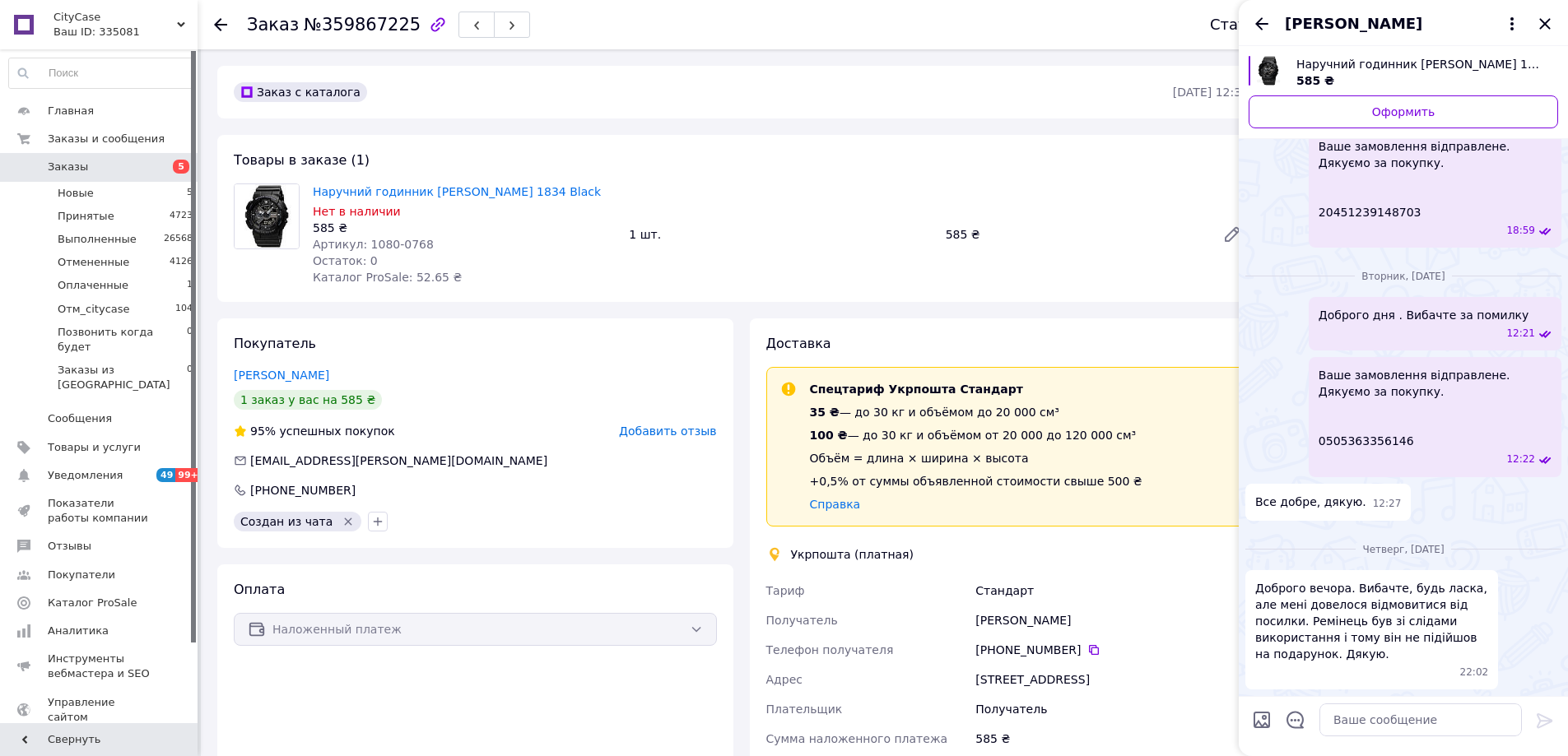
scroll to position [1252, 0]
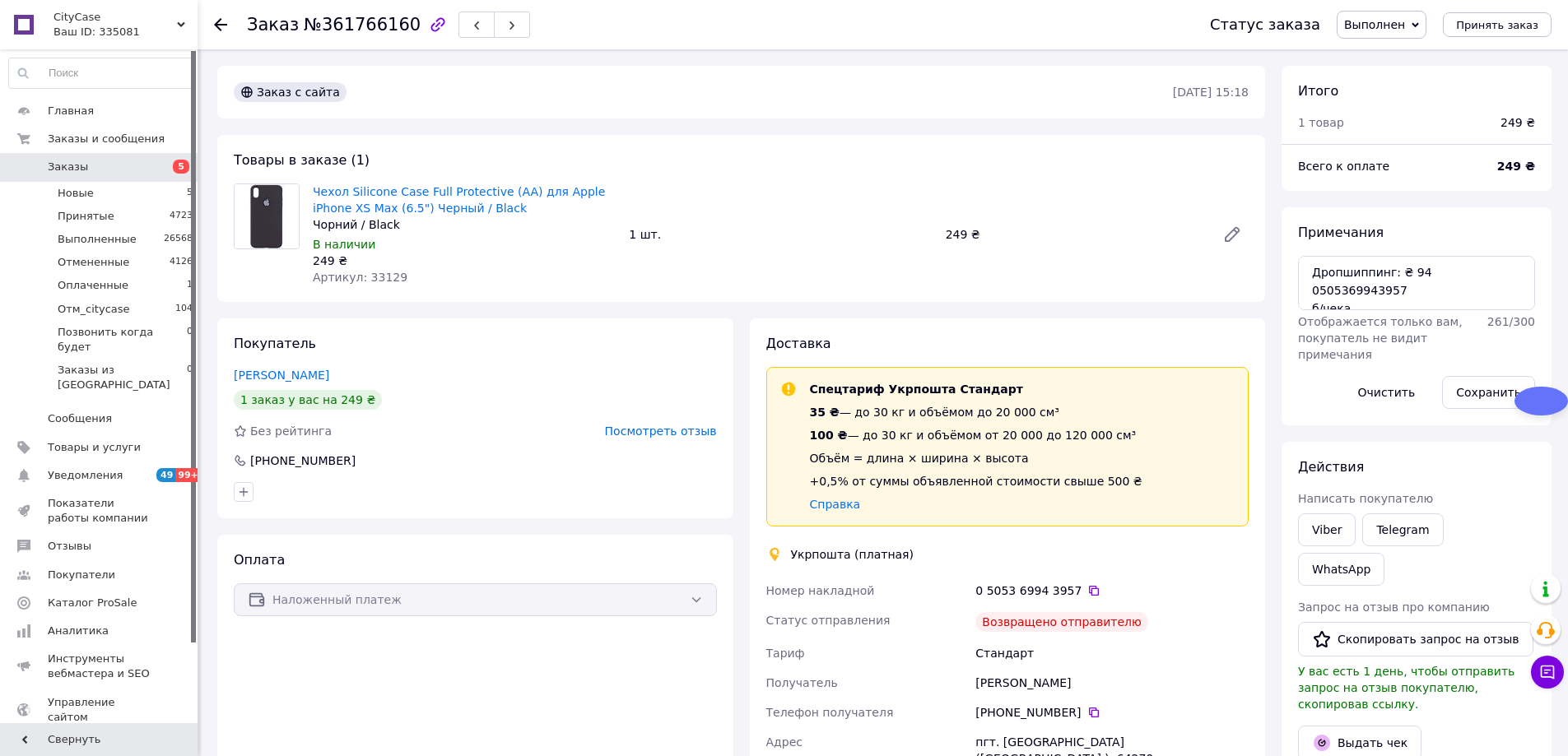
click at [675, 431] on span "Посмотреть отзыв" at bounding box center [661, 431] width 112 height 13
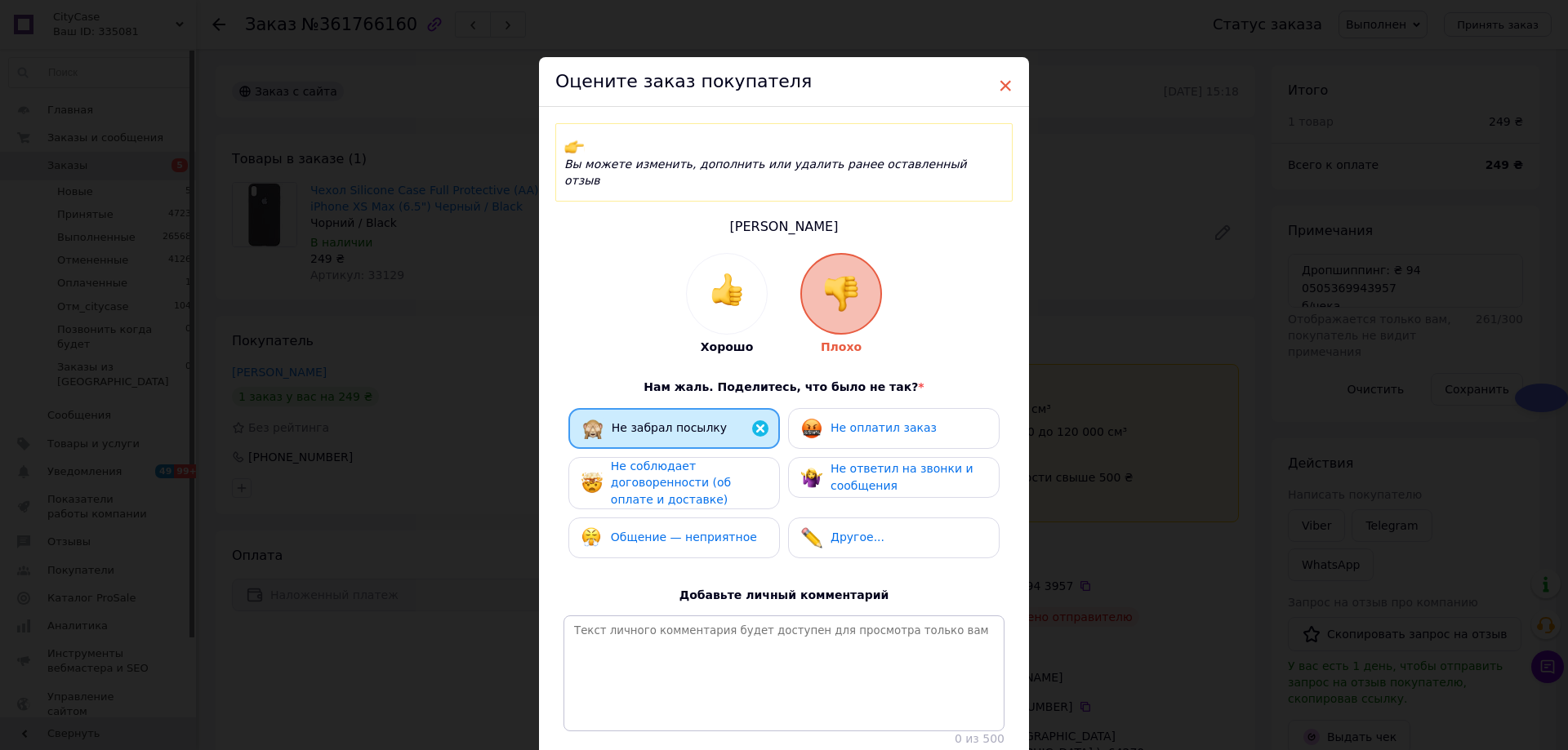
click at [1002, 83] on span "×" at bounding box center [1005, 85] width 14 height 28
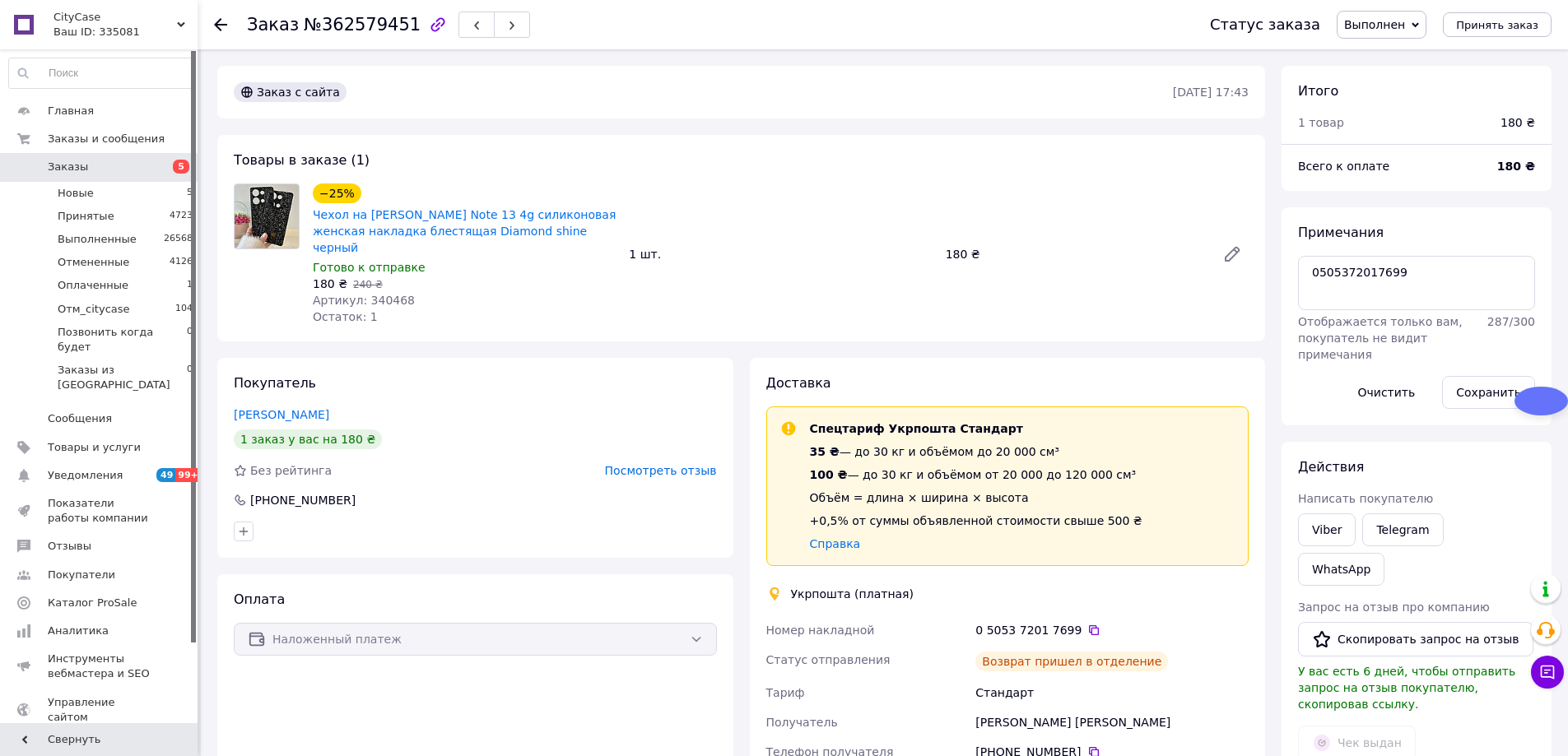
click at [692, 462] on div "Покупатель Инна Кечхуашвили 1 заказ у вас на 180 ₴ Без рейтинга Посмотреть отзы…" at bounding box center [475, 458] width 516 height 200
click at [682, 464] on span "Посмотреть отзыв" at bounding box center [661, 470] width 112 height 13
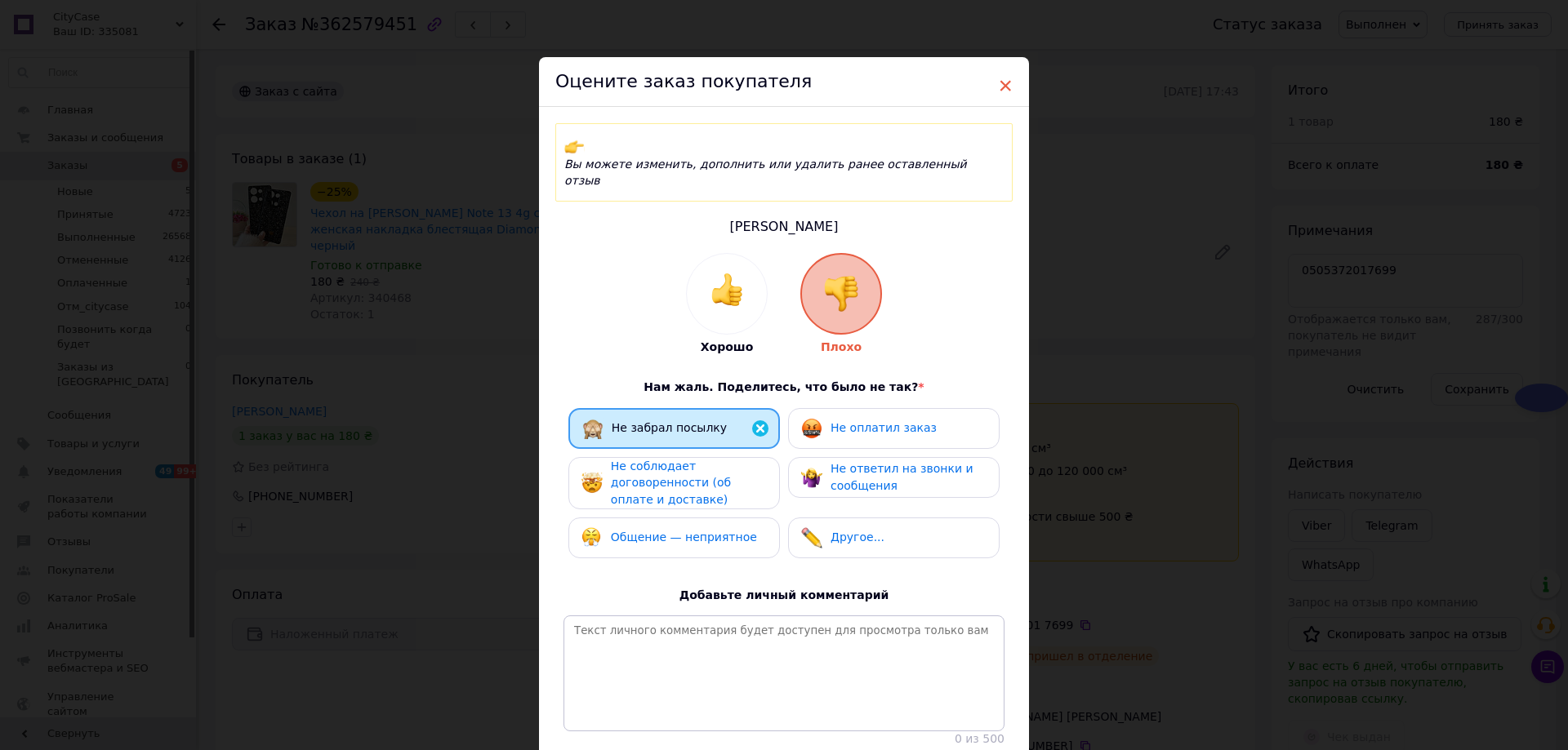
click at [1001, 86] on span "×" at bounding box center [1005, 85] width 14 height 28
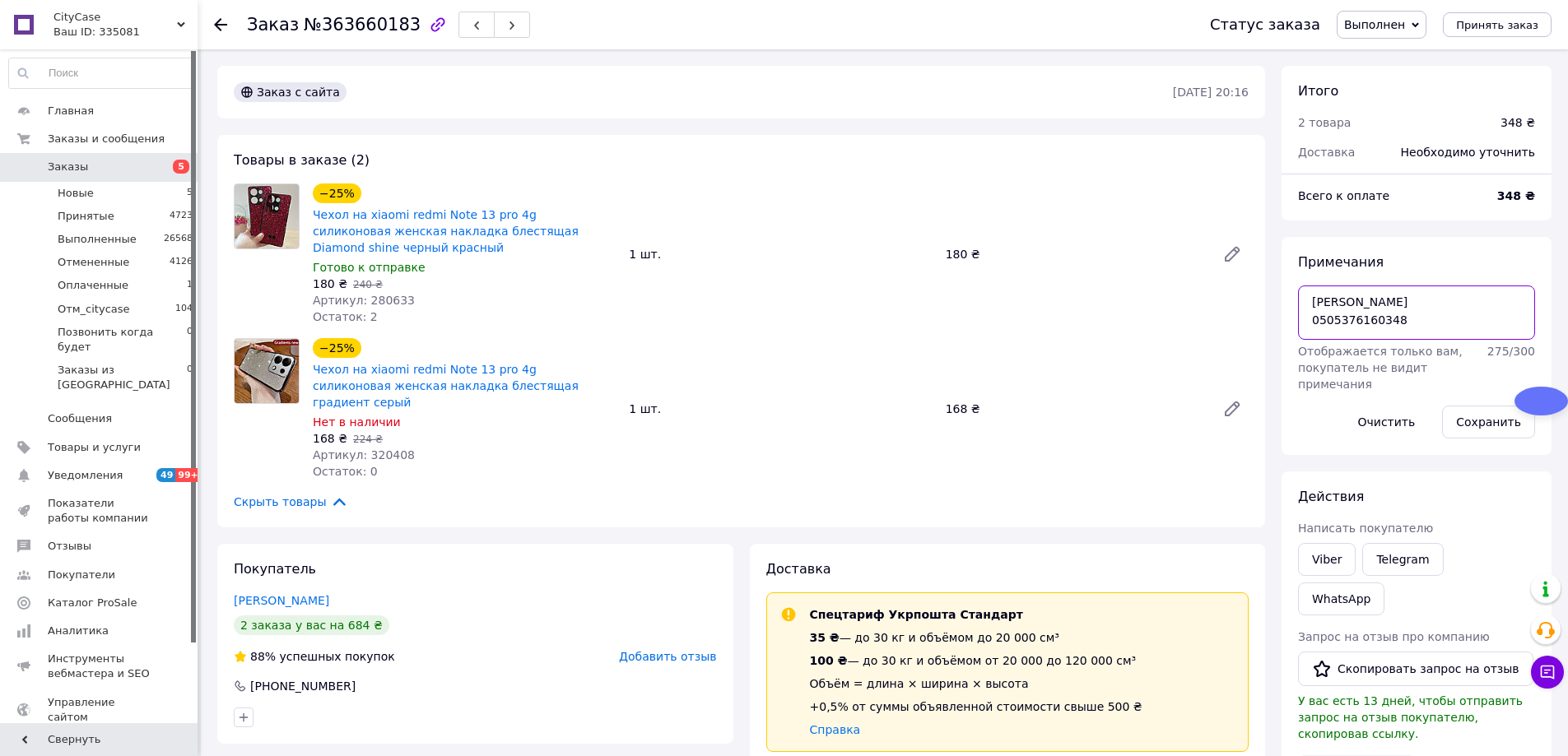
click at [1366, 317] on textarea "Григорівна 0505376160348" at bounding box center [1417, 313] width 237 height 55
click at [1363, 317] on textarea "Григорівна 0505376160348" at bounding box center [1417, 313] width 237 height 55
click at [1378, 322] on textarea "Григорівна 0505376160348" at bounding box center [1417, 313] width 237 height 55
click at [1377, 322] on textarea "Григорівна 0505376160348" at bounding box center [1417, 313] width 237 height 55
click at [679, 650] on span "Добавить отзыв" at bounding box center [667, 656] width 97 height 13
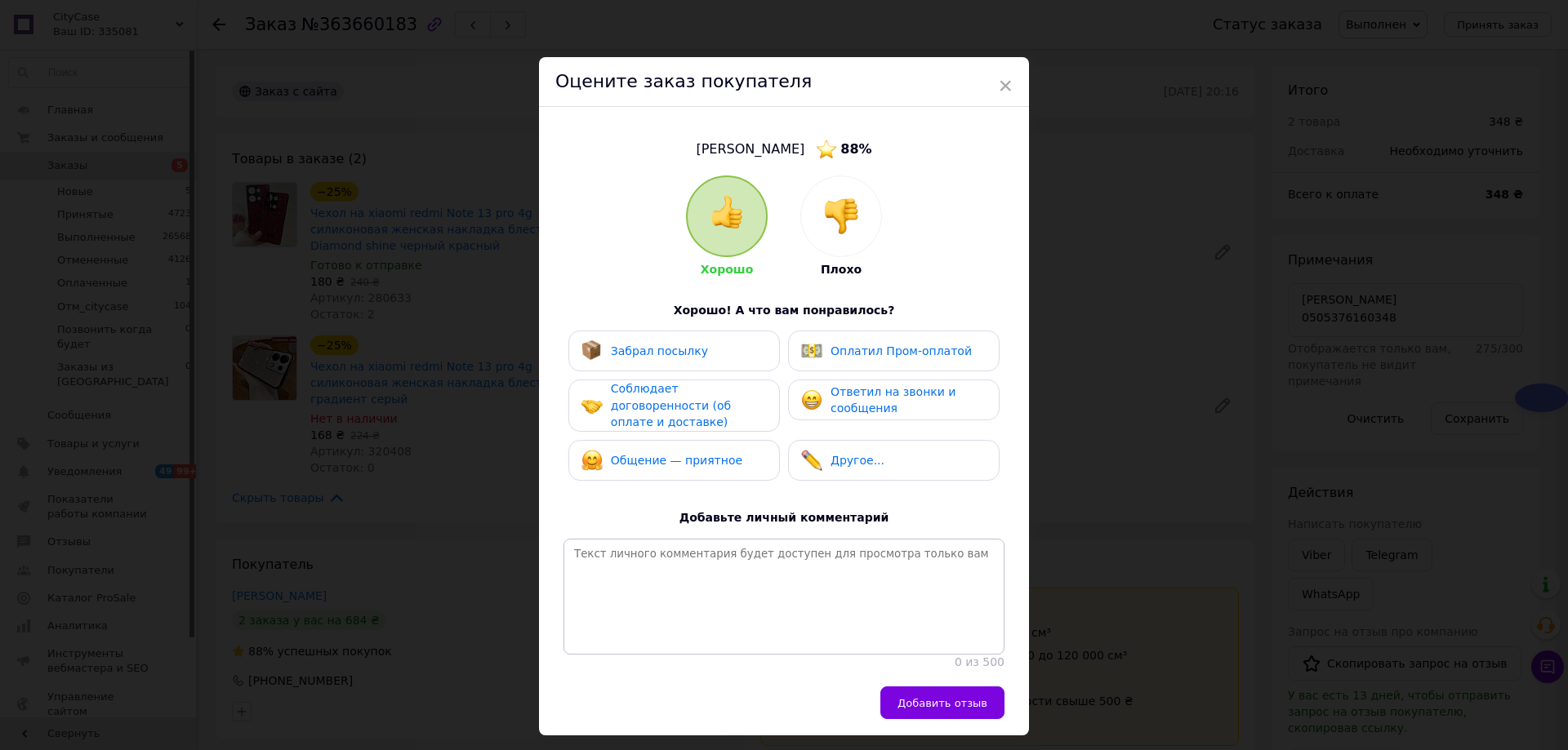
click at [850, 196] on div at bounding box center [841, 216] width 80 height 80
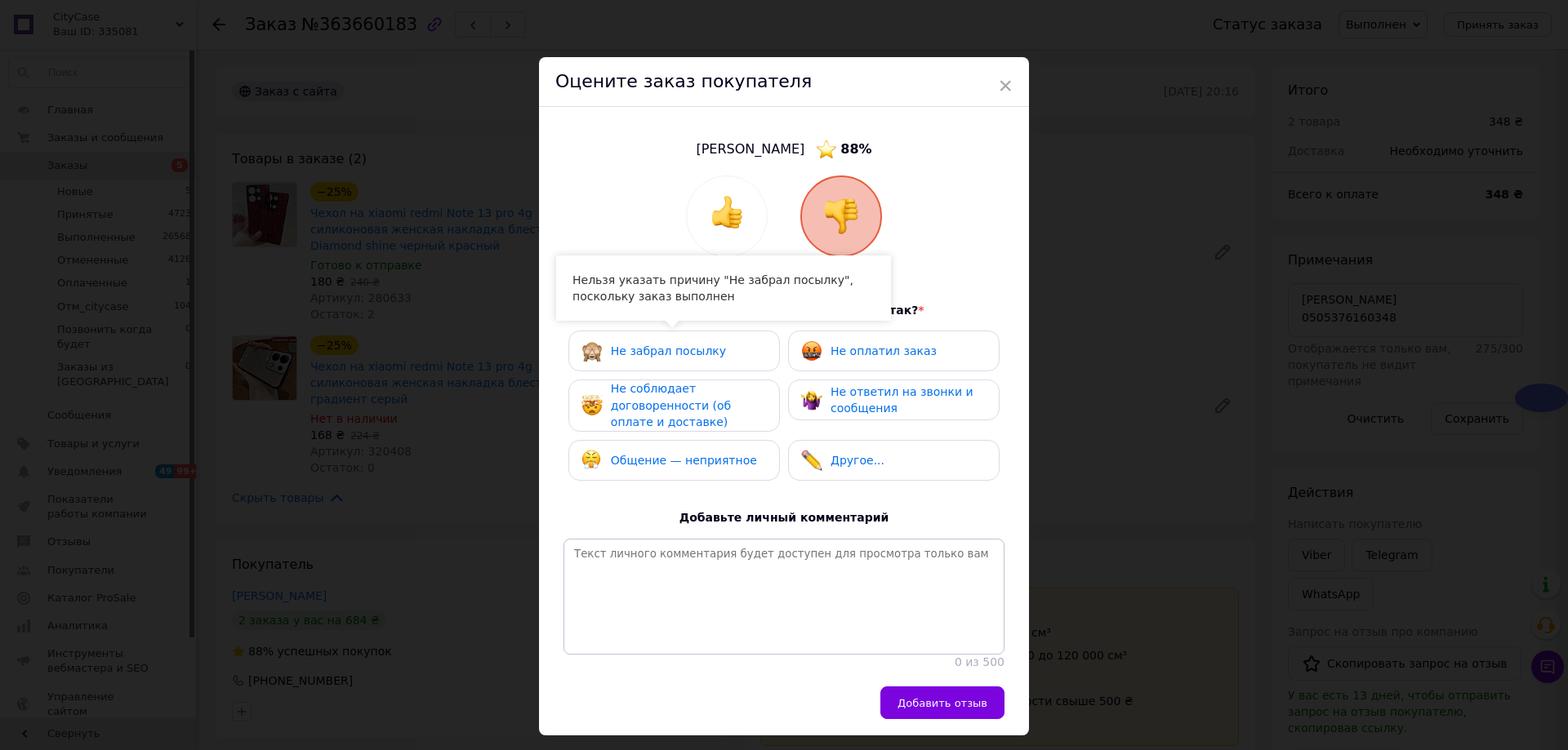
click at [671, 350] on span "Не забрал посылку" at bounding box center [668, 350] width 115 height 13
click at [669, 352] on span "Не забрал посылку" at bounding box center [668, 350] width 115 height 13
click at [703, 416] on div "Не соблюдает договоренности (об оплате и доставке)" at bounding box center [687, 405] width 155 height 51
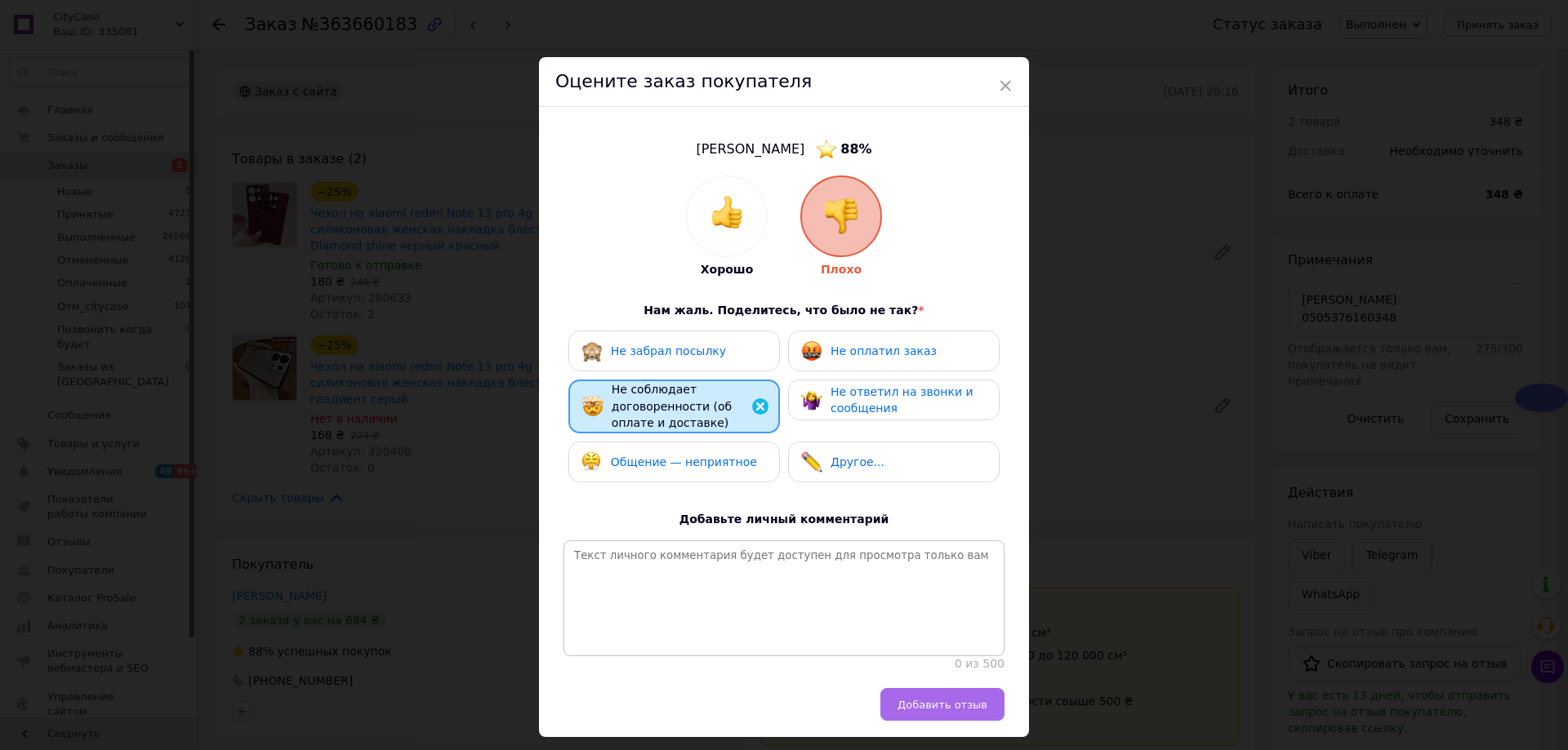
click at [974, 704] on button "Добавить отзыв" at bounding box center [942, 704] width 124 height 33
